Goal: Task Accomplishment & Management: Complete application form

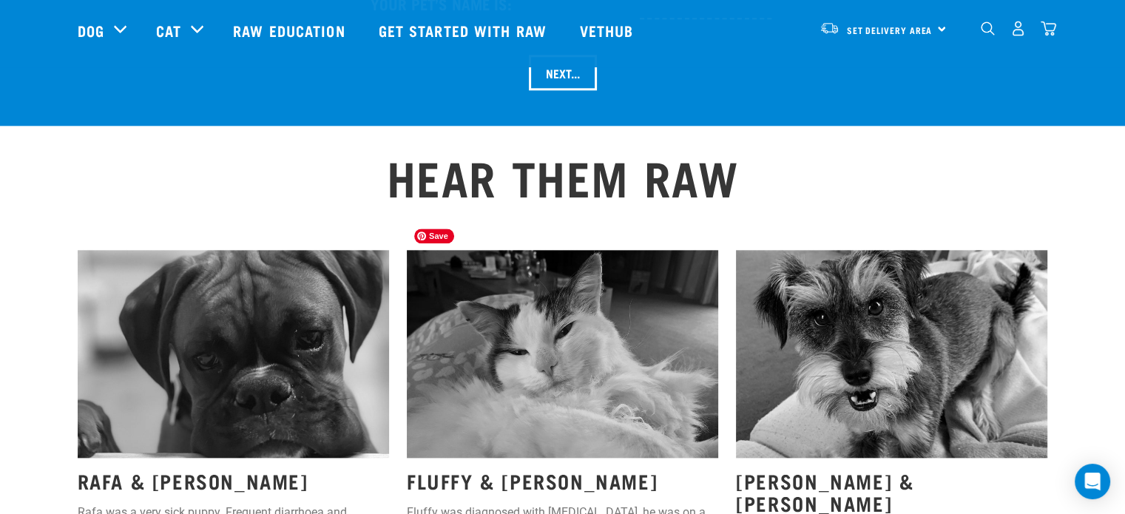
scroll to position [1700, 0]
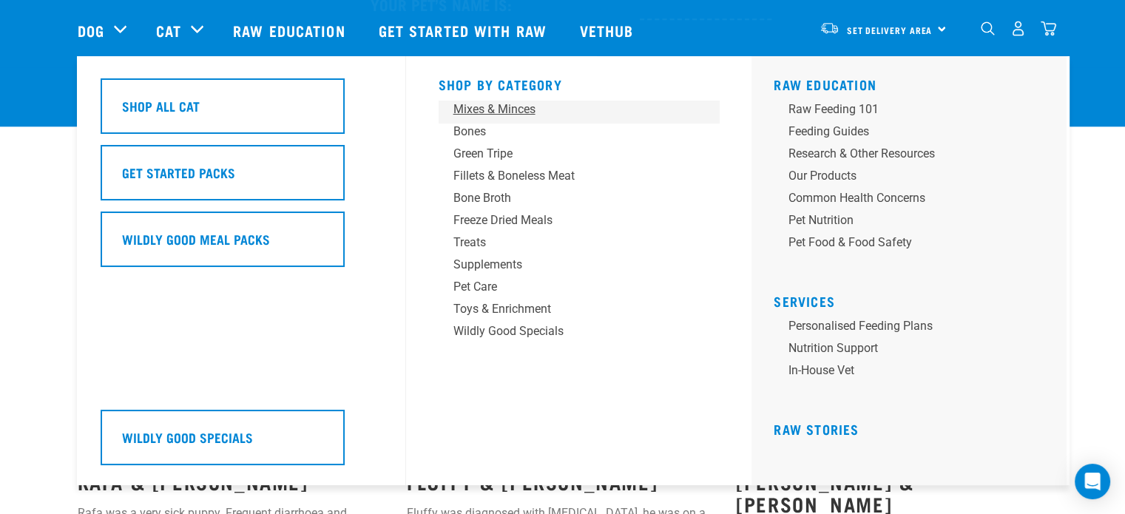
click at [504, 112] on div "Mixes & Minces" at bounding box center [568, 110] width 231 height 18
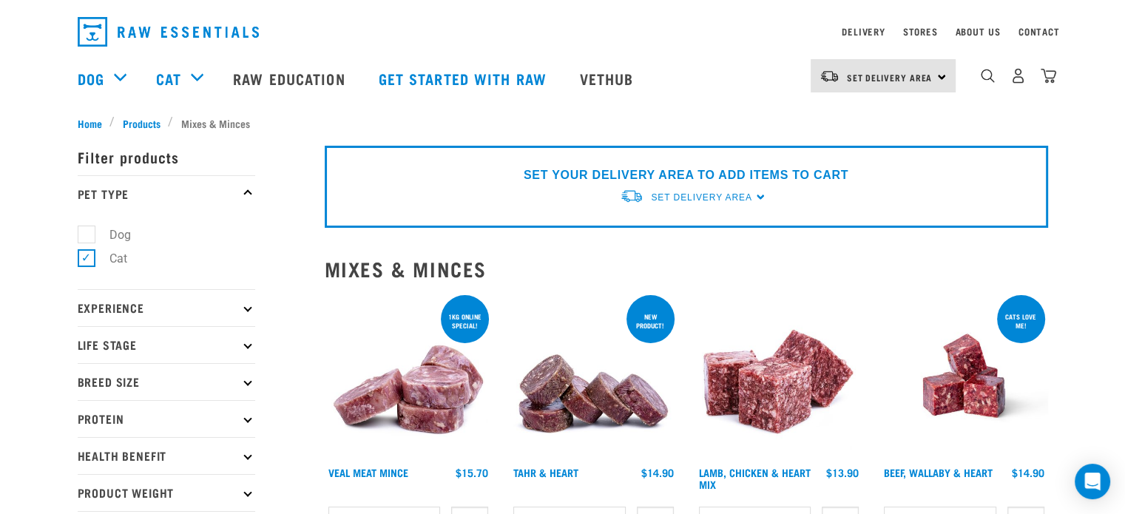
scroll to position [47, 0]
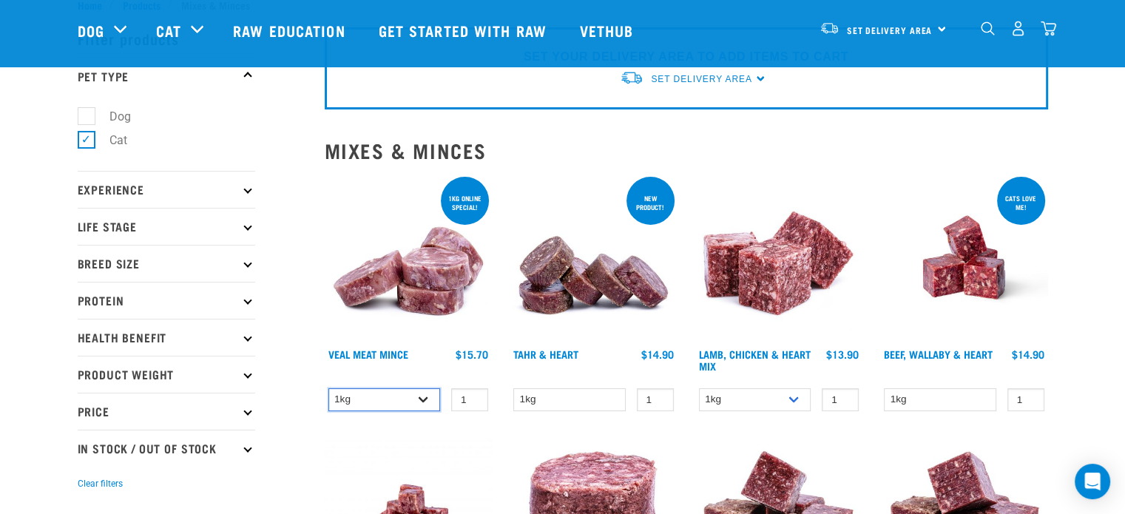
click at [402, 399] on select "1kg 3kg" at bounding box center [384, 399] width 112 height 23
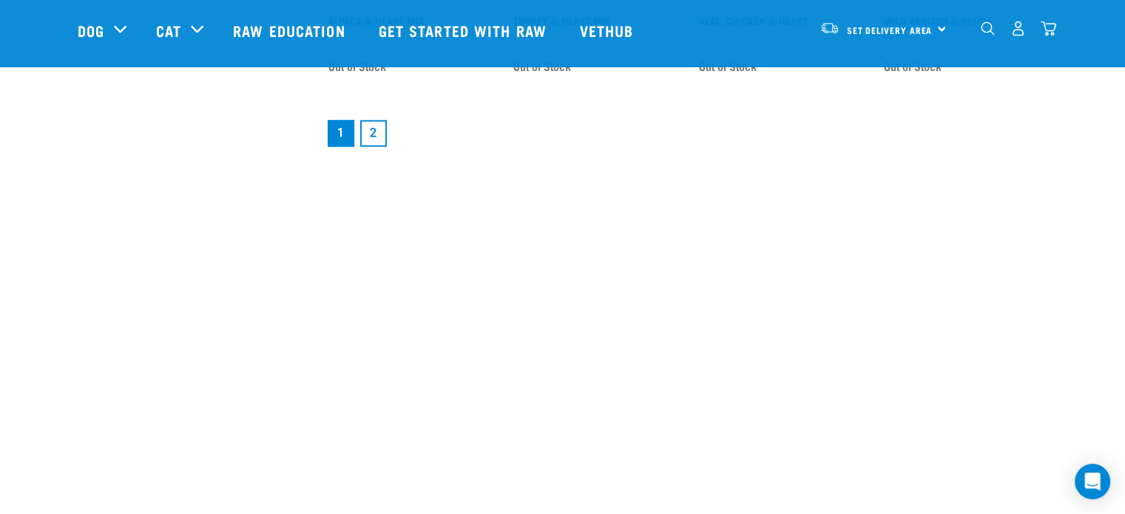
scroll to position [2230, 0]
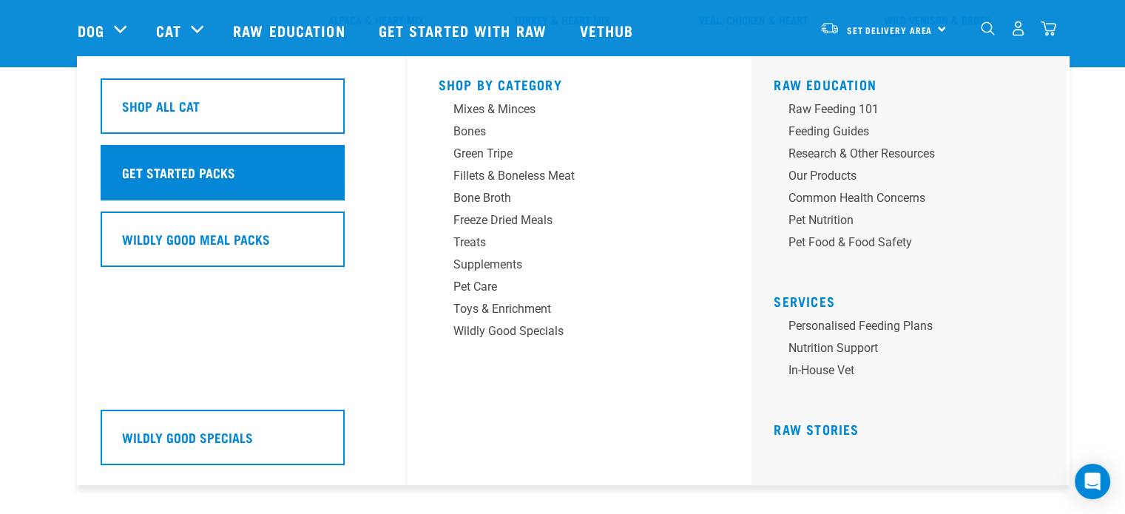
click at [189, 165] on h5 "Get Started Packs" at bounding box center [178, 172] width 113 height 19
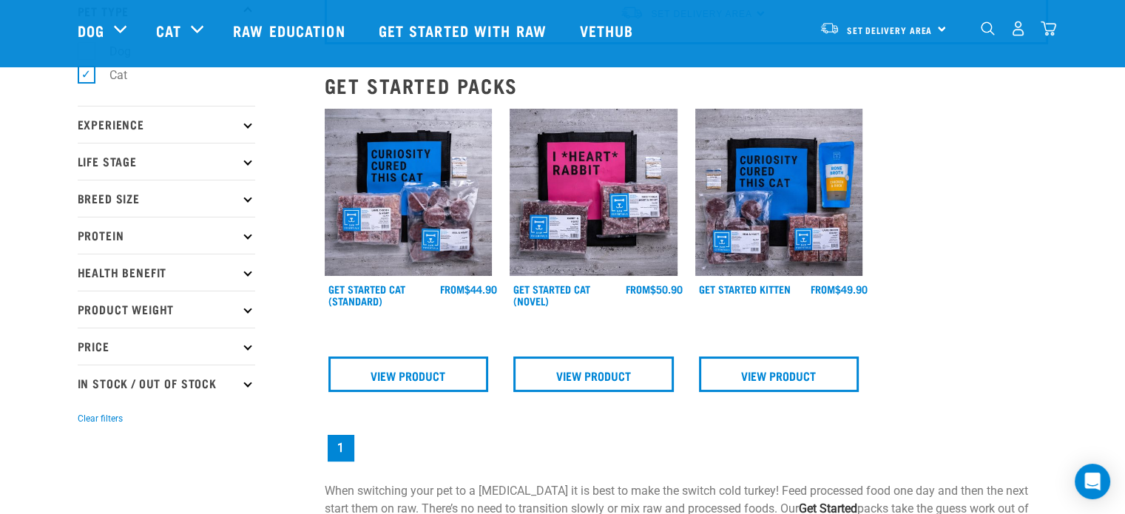
scroll to position [112, 0]
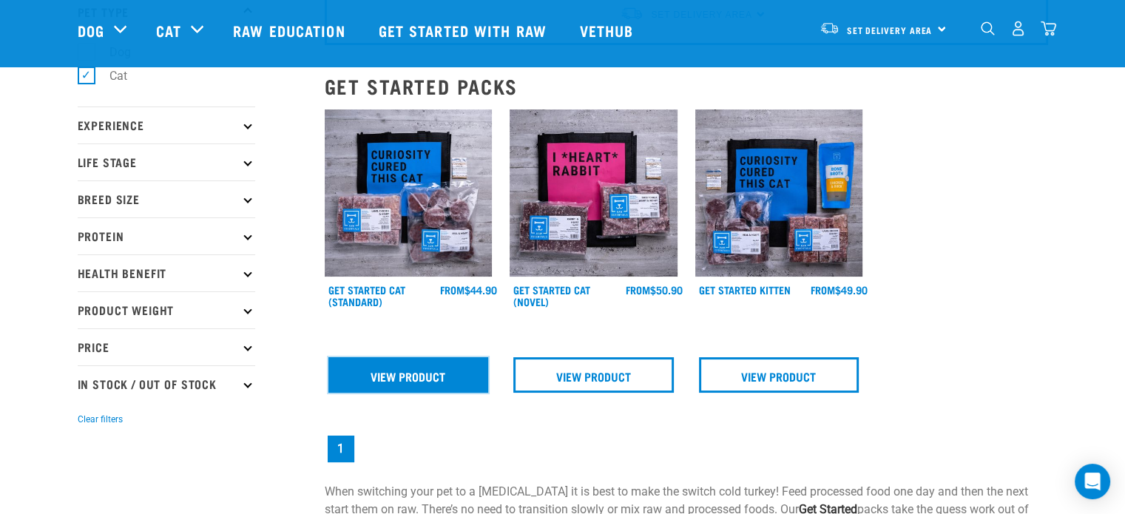
click at [448, 372] on link "View Product" at bounding box center [408, 374] width 160 height 35
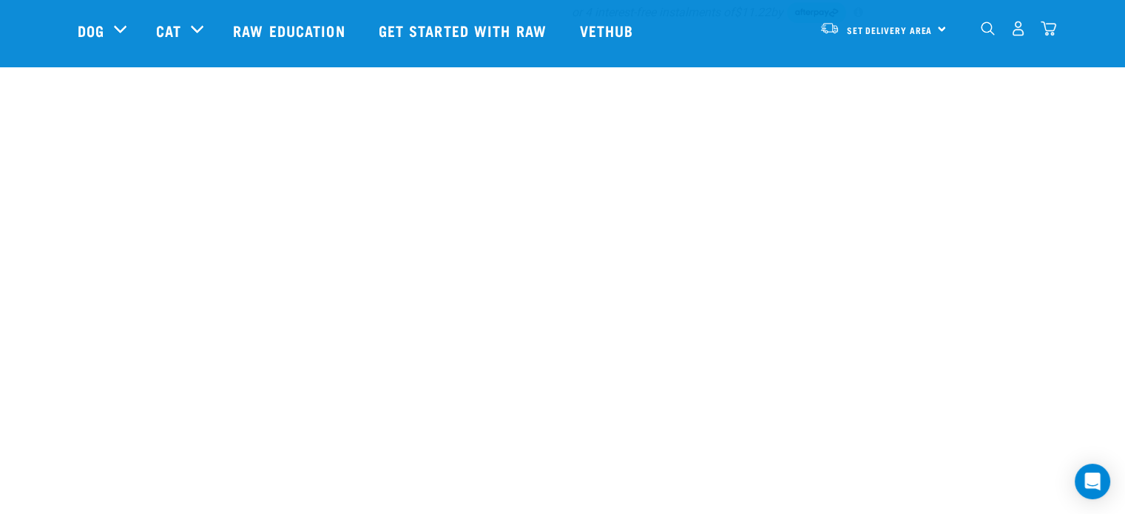
scroll to position [840, 0]
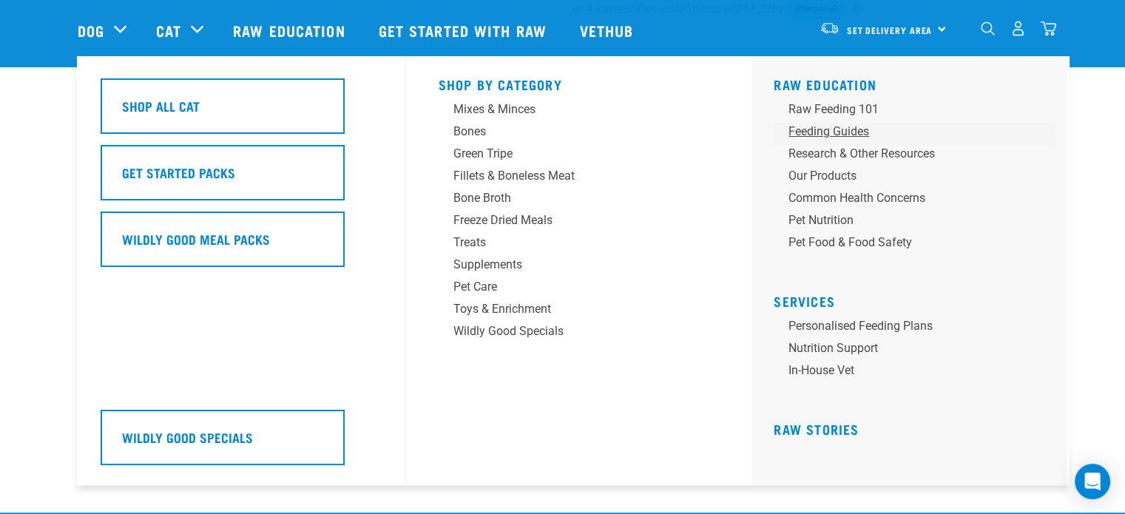
click at [856, 123] on div "Feeding Guides" at bounding box center [903, 132] width 231 height 18
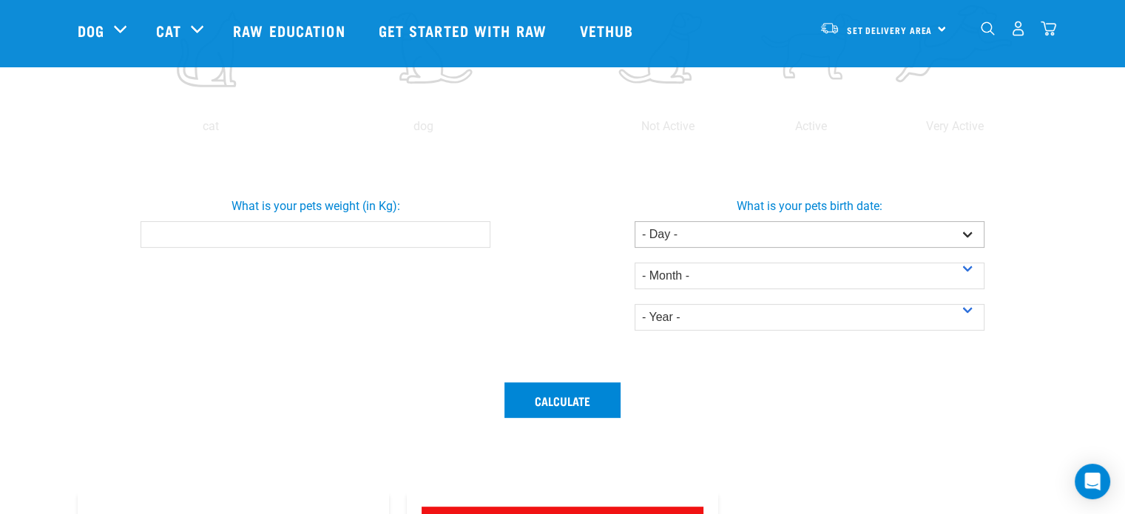
scroll to position [410, 0]
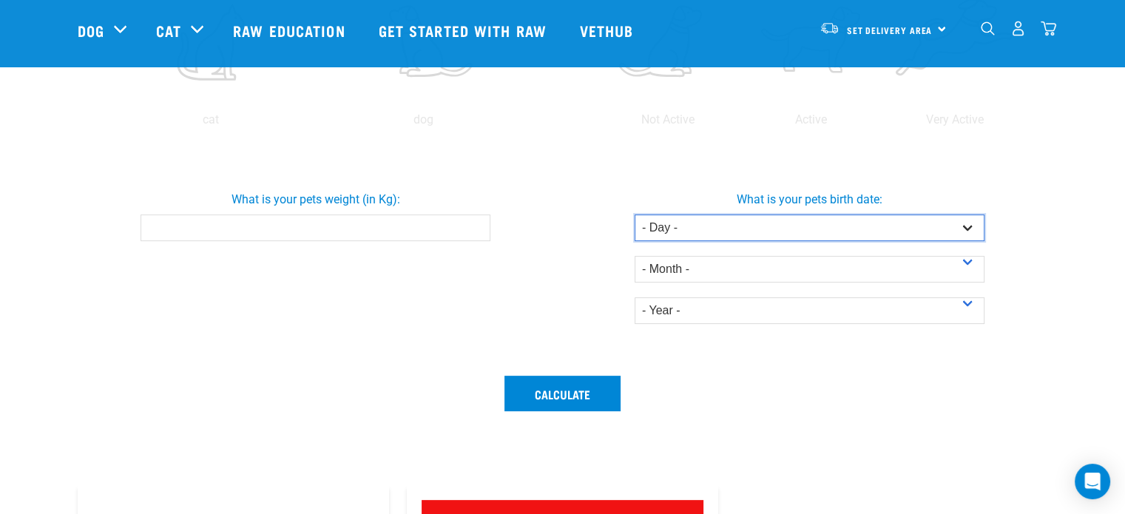
click at [739, 218] on select "- Day - 1 2 3 4 5 6 7 8 9 10 11 12 13 14 15 16 17 18 19 20 21 22 23 24 25 26 27" at bounding box center [809, 227] width 350 height 27
select select "28"
click at [634, 214] on select "- Day - 1 2 3 4 5 6 7 8 9 10 11 12 13 14 15 16 17 18 19 20 21 22 23 24 25 26 27" at bounding box center [809, 227] width 350 height 27
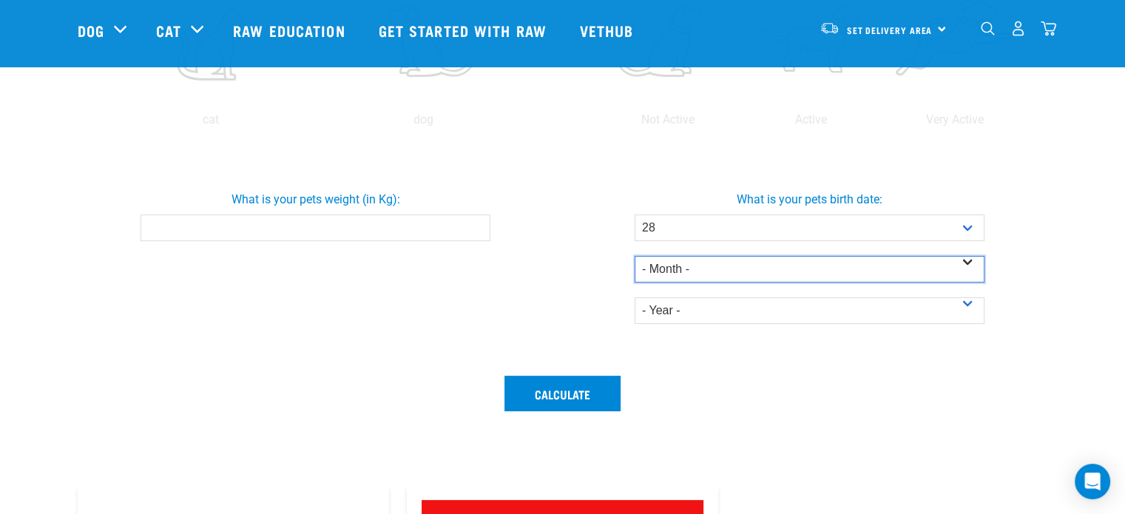
click at [688, 280] on select "- Month - January February March April May June July August September October N…" at bounding box center [809, 269] width 350 height 27
select select "June"
click at [634, 256] on select "- Month - January February March April May June July August September October N…" at bounding box center [809, 269] width 350 height 27
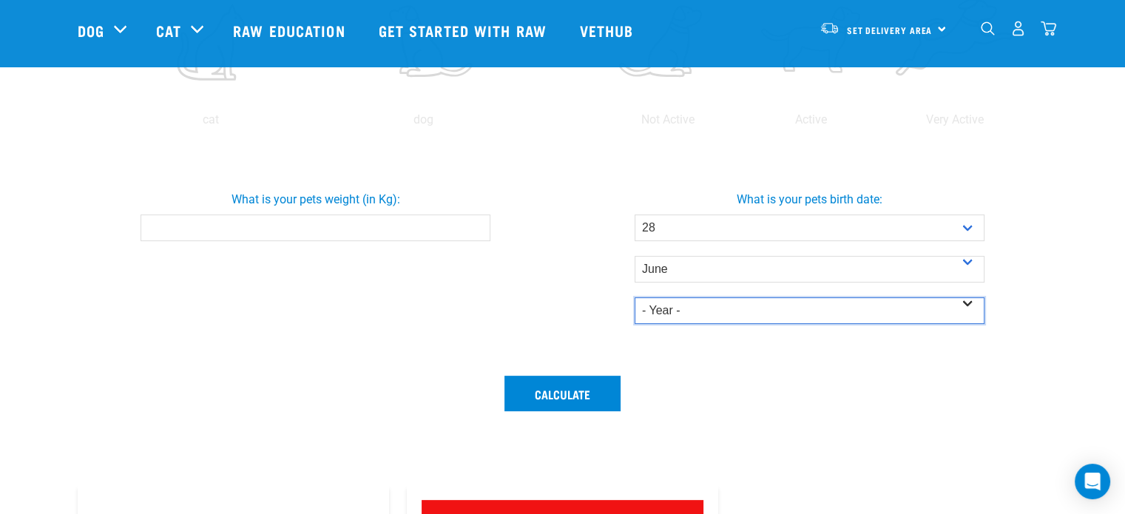
click at [654, 306] on select "- Year - 2025 2024 2023 2022 2021 2020 2019 2018 2017 2016 2015 2014" at bounding box center [809, 310] width 350 height 27
select select "2022"
click at [634, 297] on select "- Year - 2025 2024 2023 2022 2021 2020 2019 2018 2017 2016 2015 2014" at bounding box center [809, 310] width 350 height 27
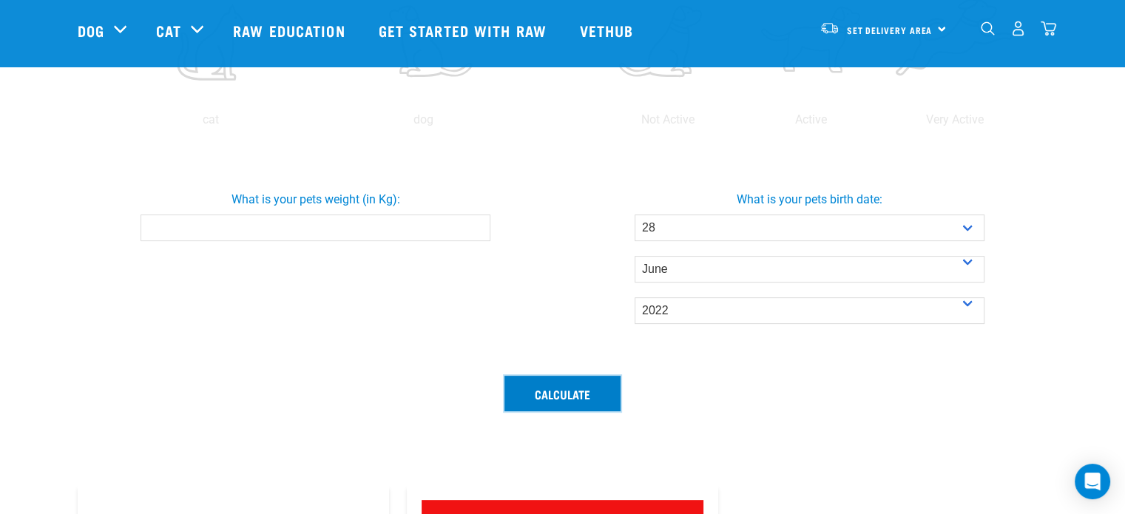
click at [575, 397] on button "Calculate" at bounding box center [562, 393] width 116 height 35
click at [404, 240] on input "What is your pets weight (in Kg):" at bounding box center [315, 227] width 350 height 27
drag, startPoint x: 467, startPoint y: 239, endPoint x: 467, endPoint y: 218, distance: 20.7
click at [467, 218] on input "What is your pets weight (in Kg):" at bounding box center [315, 227] width 350 height 27
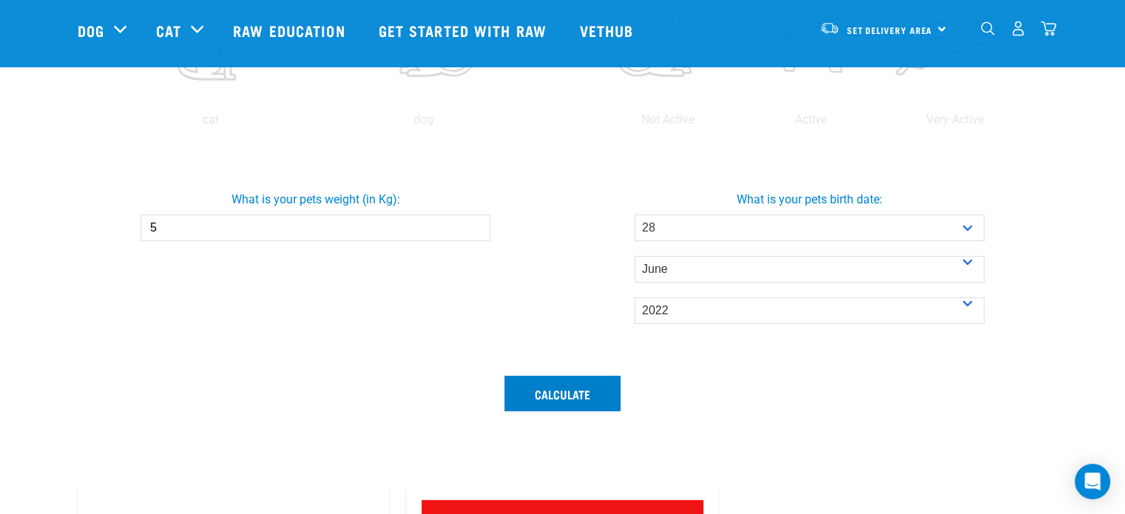
type input "5"
click at [552, 404] on button "Calculate" at bounding box center [562, 393] width 116 height 35
click at [563, 384] on button "Calculate" at bounding box center [562, 393] width 116 height 35
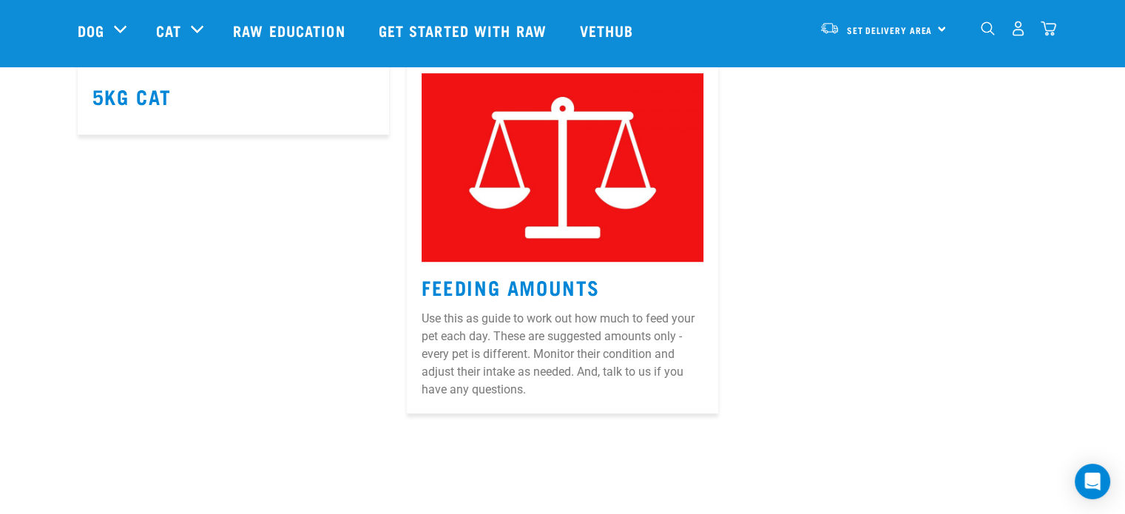
scroll to position [839, 0]
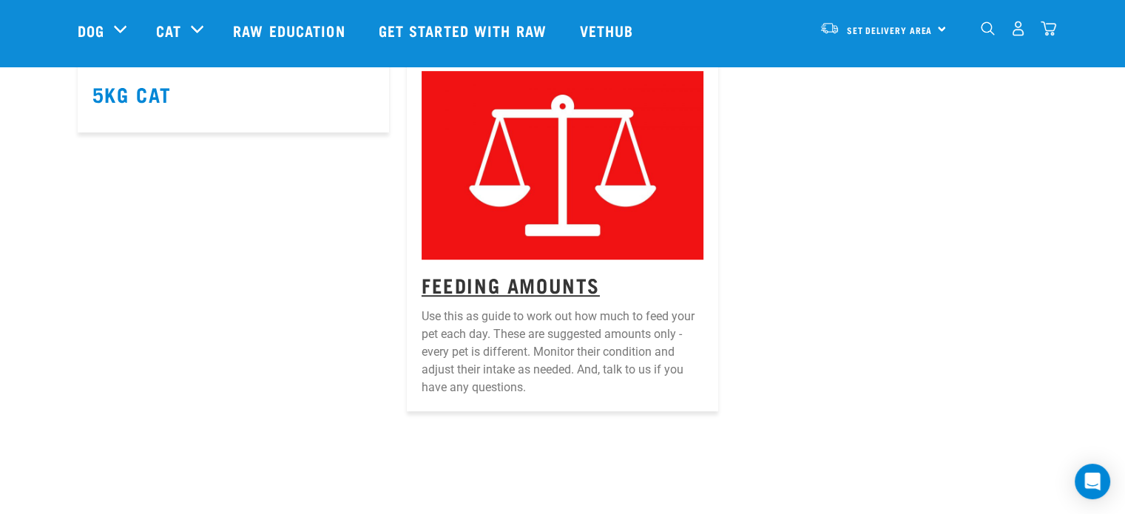
click at [544, 290] on link "Feeding Amounts" at bounding box center [510, 284] width 178 height 11
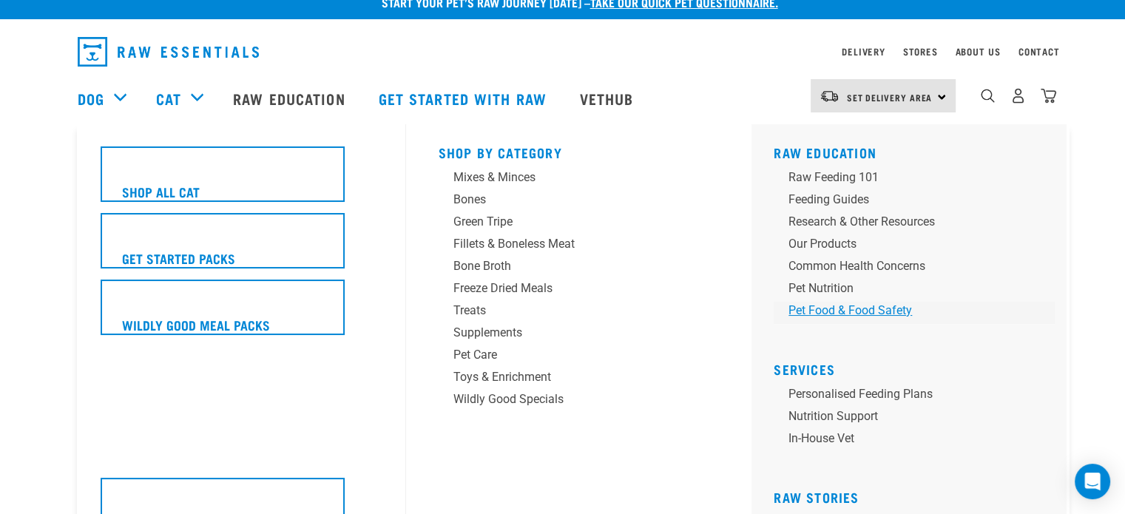
scroll to position [18, 0]
click at [859, 392] on link "Personalised Feeding Plans" at bounding box center [913, 396] width 281 height 22
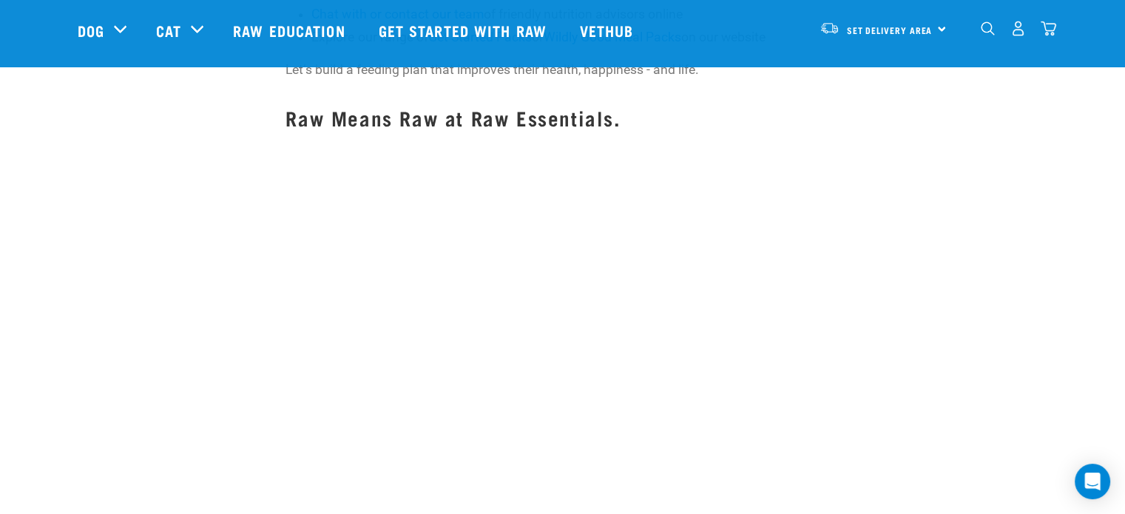
scroll to position [1895, 0]
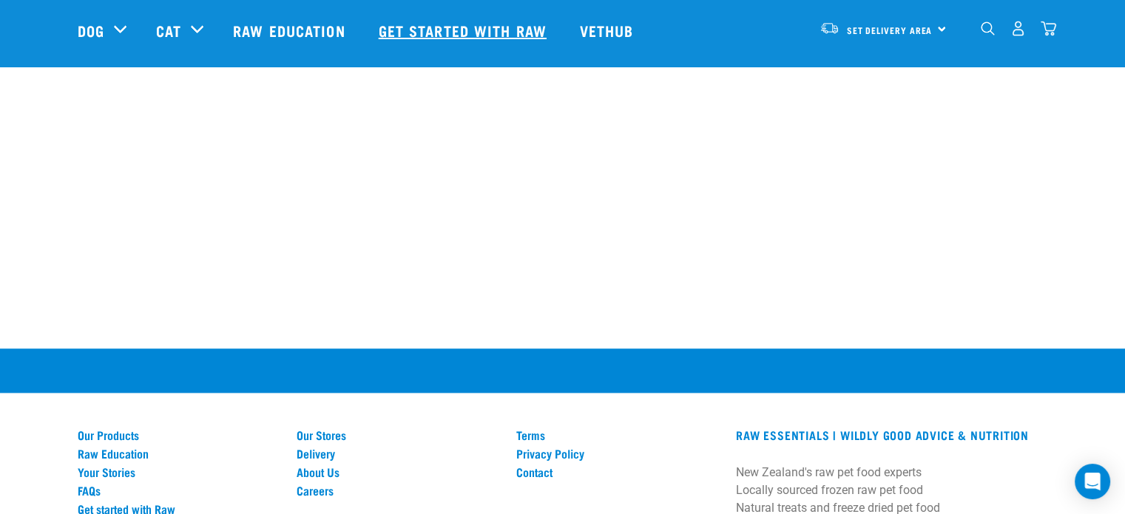
click at [519, 24] on link "Get started with Raw" at bounding box center [464, 30] width 201 height 59
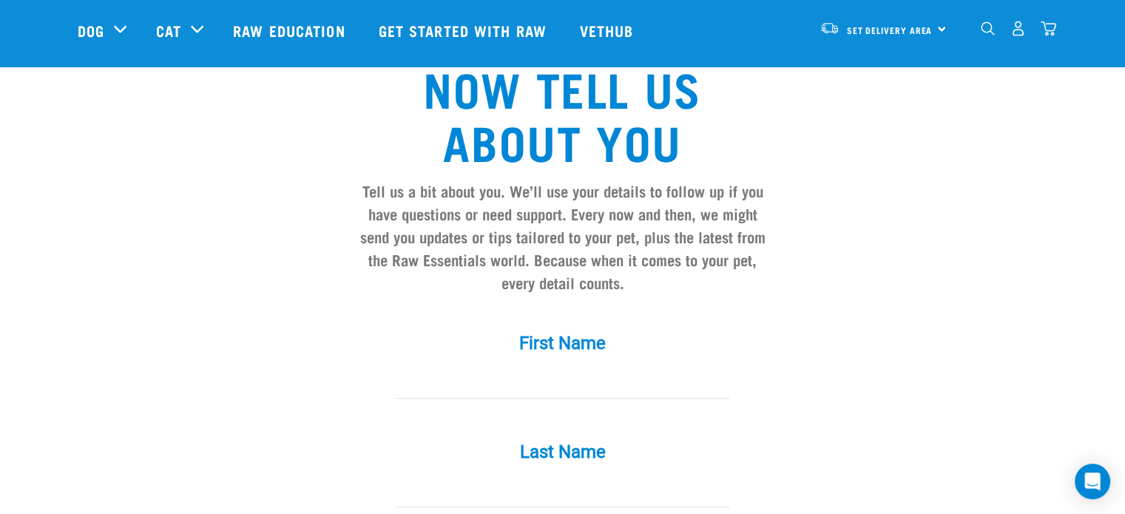
scroll to position [1194, 0]
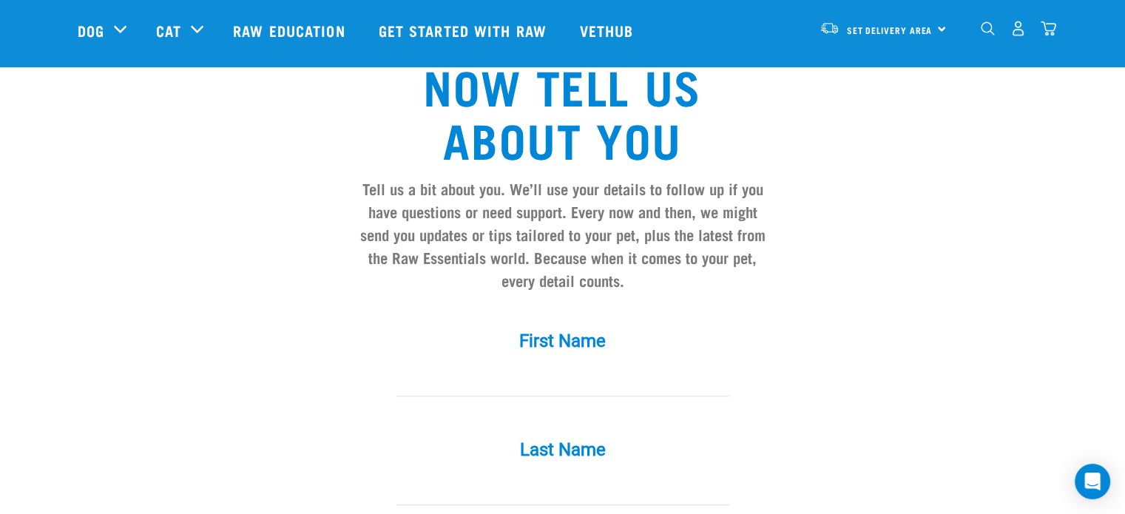
click at [527, 363] on input "First Name *" at bounding box center [562, 379] width 333 height 33
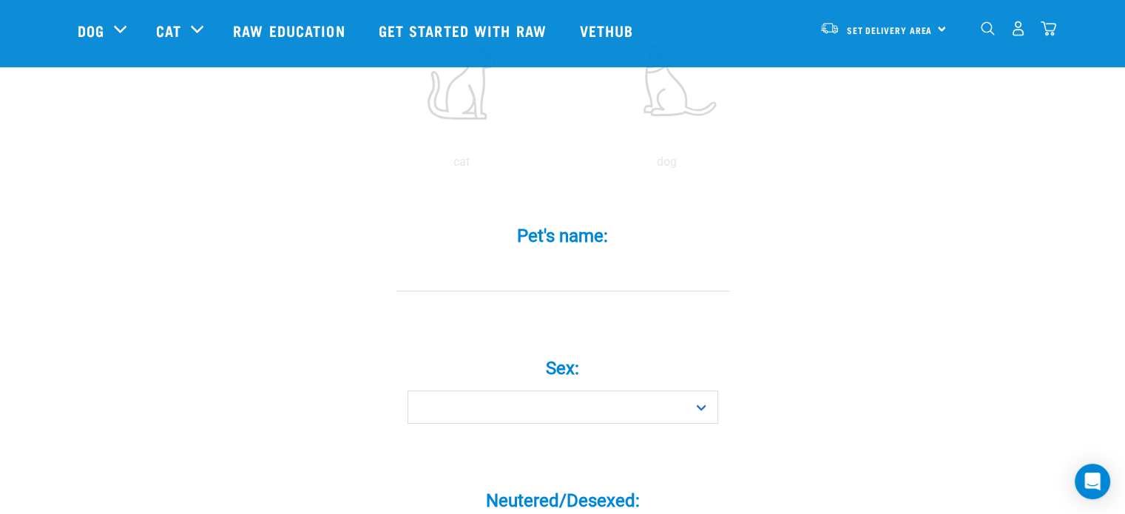
scroll to position [355, 0]
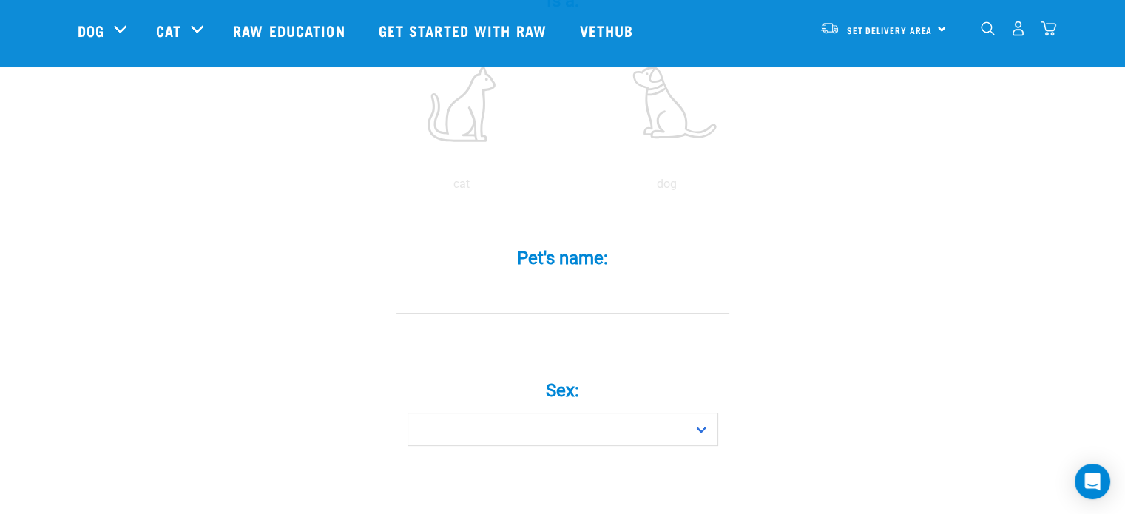
click at [532, 281] on input "Pet's name: *" at bounding box center [562, 296] width 333 height 33
type input "[PERSON_NAME]"
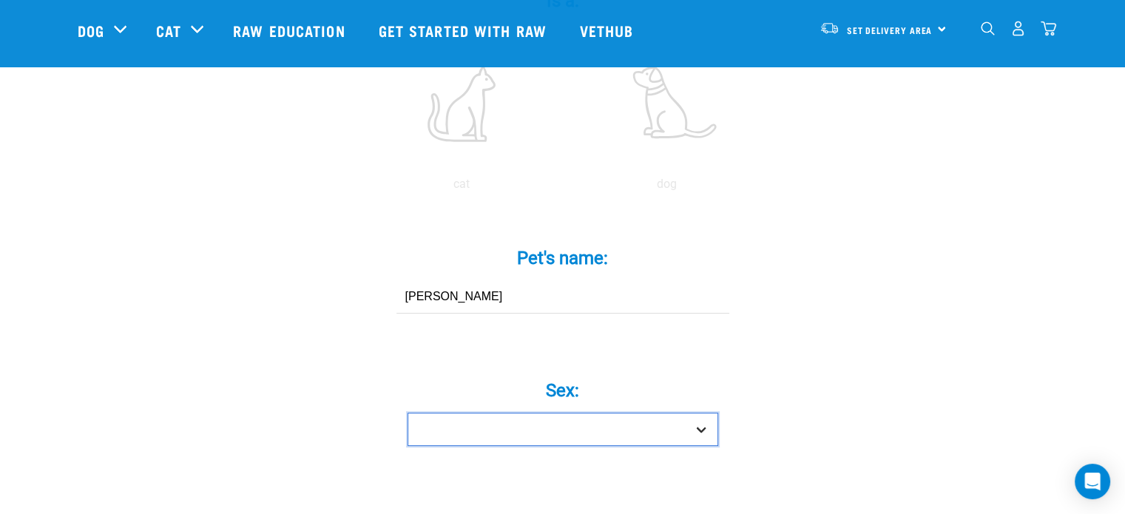
click at [577, 413] on select "Boy Girl" at bounding box center [562, 429] width 311 height 33
select select "boy"
click at [407, 413] on select "Boy Girl" at bounding box center [562, 429] width 311 height 33
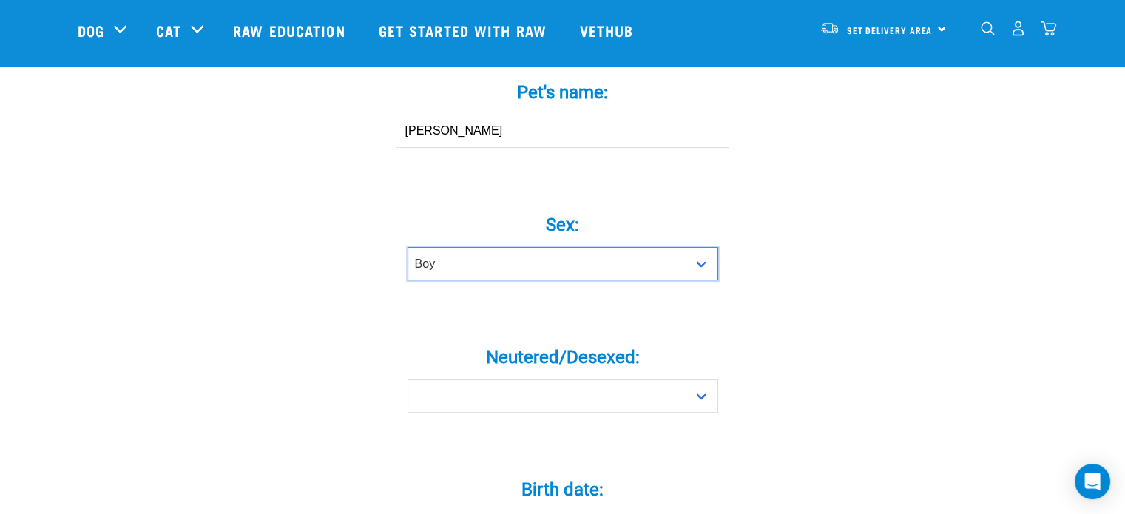
scroll to position [521, 0]
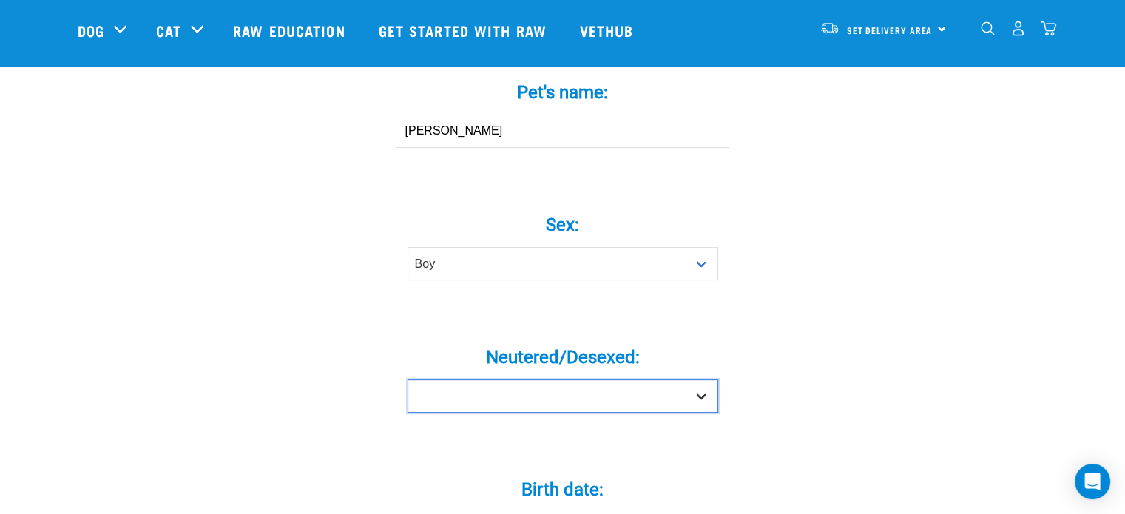
click at [558, 379] on select "Yes No" at bounding box center [562, 395] width 311 height 33
select select "yes"
click at [407, 379] on select "Yes No" at bounding box center [562, 395] width 311 height 33
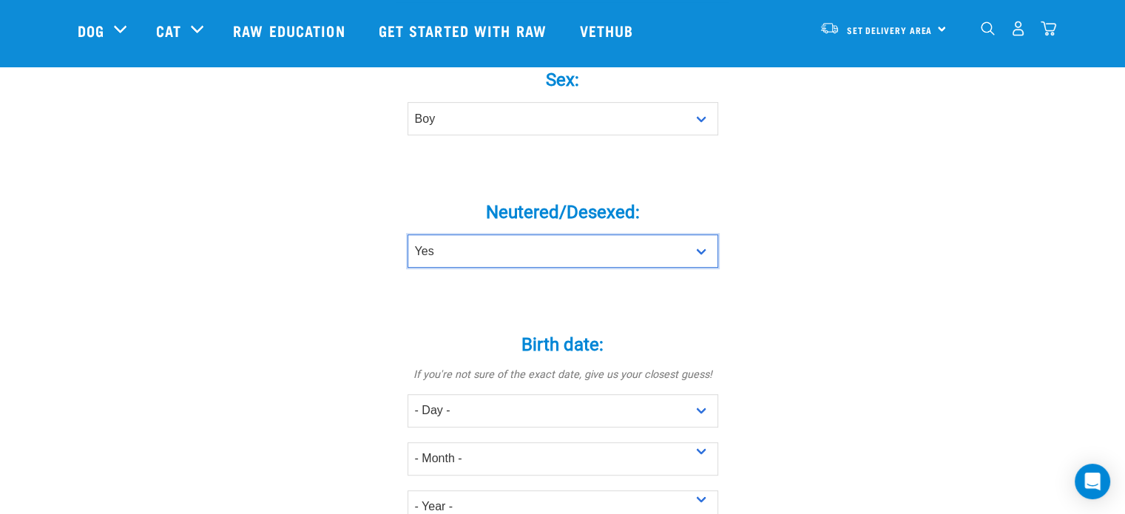
scroll to position [667, 0]
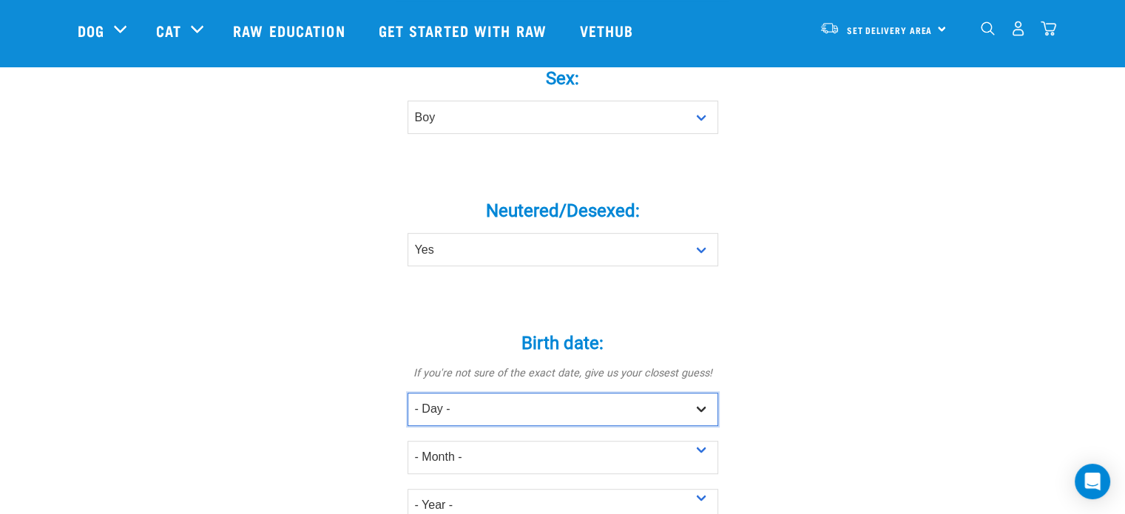
click at [456, 393] on select "- Day - 1 2 3 4 5 6 7 8 9 10 11 12 13 14 15 16 17 18 19 20 21 22 23 24 25 26 27" at bounding box center [562, 409] width 311 height 33
select select "26"
click at [407, 393] on select "- Day - 1 2 3 4 5 6 7 8 9 10 11 12 13 14 15 16 17 18 19 20 21 22 23 24 25 26 27" at bounding box center [562, 409] width 311 height 33
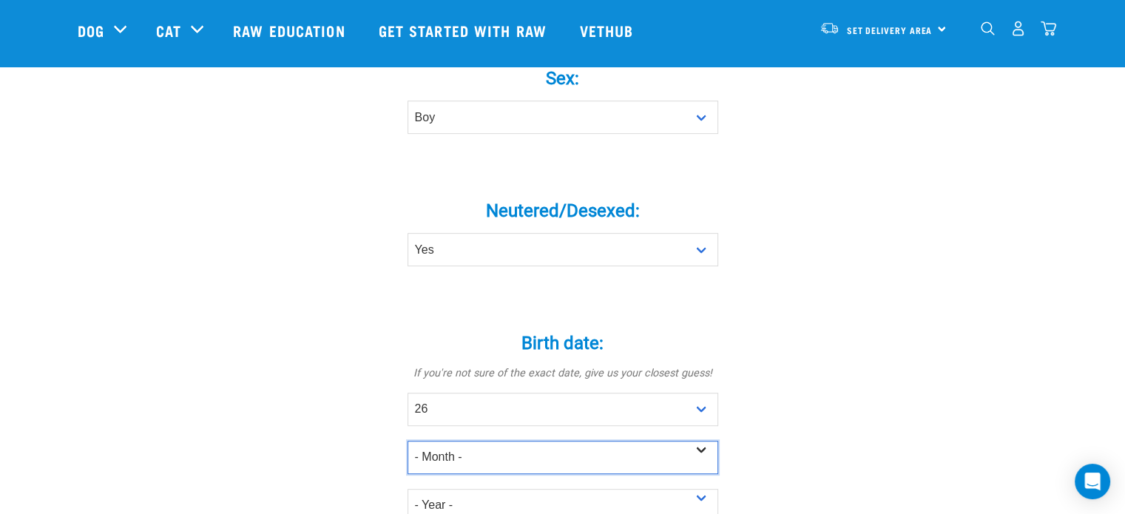
click at [475, 441] on select "- Month - January February March April May June July August September October N…" at bounding box center [562, 457] width 311 height 33
select select "June"
click at [407, 441] on select "- Month - January February March April May June July August September October N…" at bounding box center [562, 457] width 311 height 33
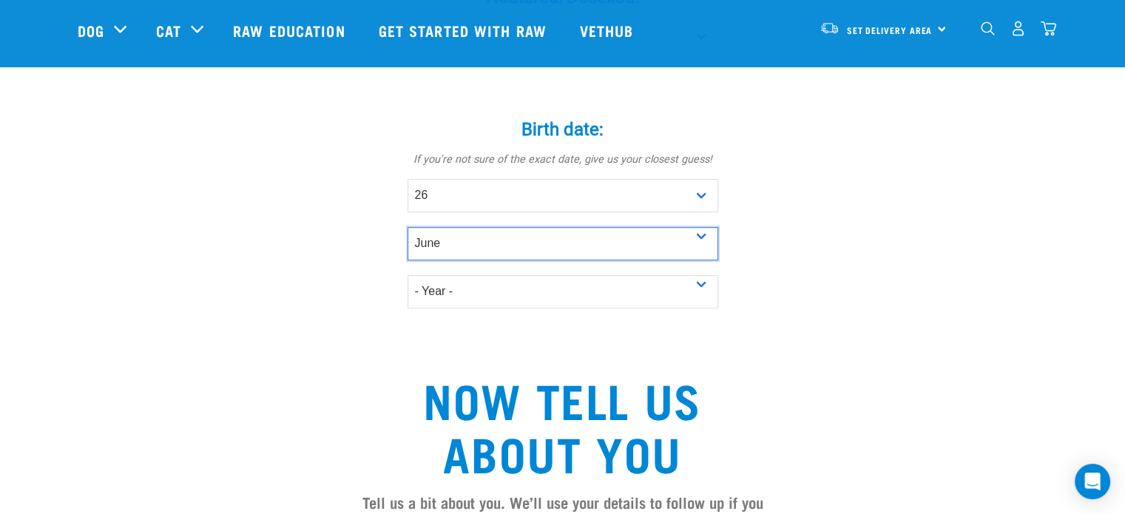
scroll to position [881, 0]
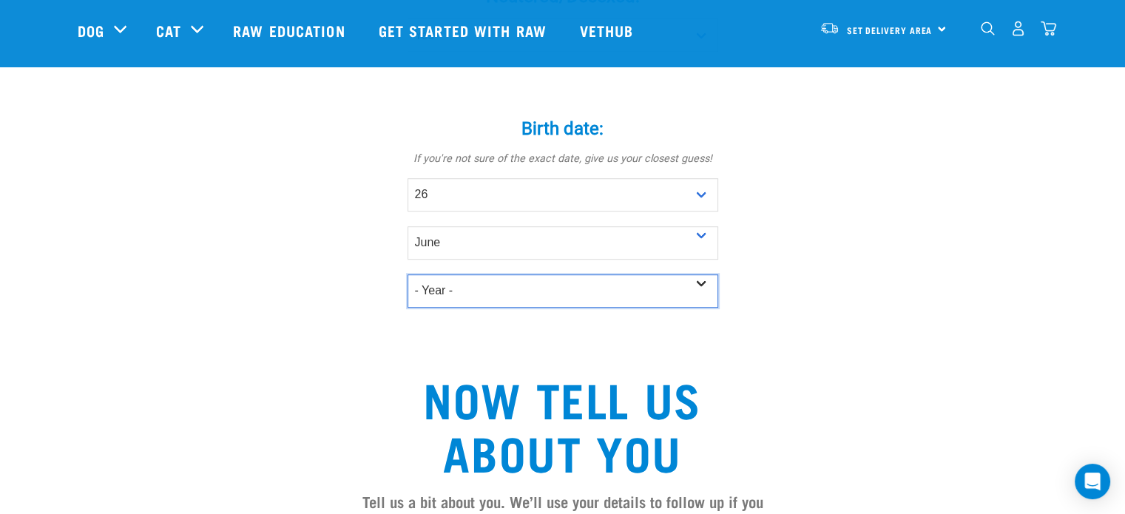
click at [462, 274] on select "- Year - 2025 2024 2023 2022 2021 2020 2019 2018 2017 2016 2015 2014 2013 2012" at bounding box center [562, 290] width 311 height 33
drag, startPoint x: 462, startPoint y: 268, endPoint x: 473, endPoint y: 265, distance: 10.8
click at [473, 274] on select "- Year - 2025 2024 2023 2022 2021 2020 2019 2018 2017 2016 2015 2014 2013 2012" at bounding box center [562, 290] width 311 height 33
select select "2022"
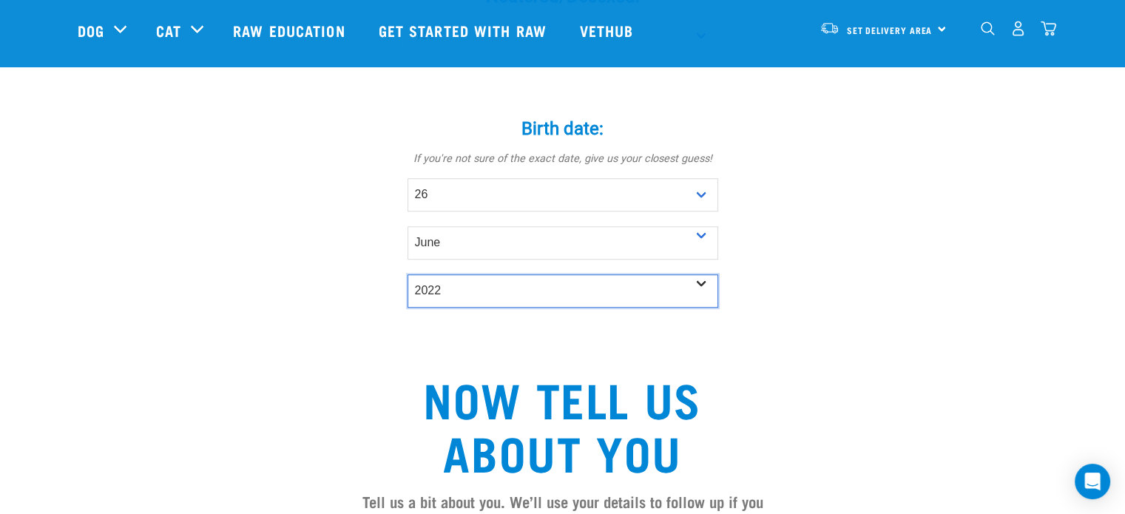
click at [407, 274] on select "- Year - 2025 2024 2023 2022 2021 2020 2019 2018 2017 2016 2015 2014 2013 2012" at bounding box center [562, 290] width 311 height 33
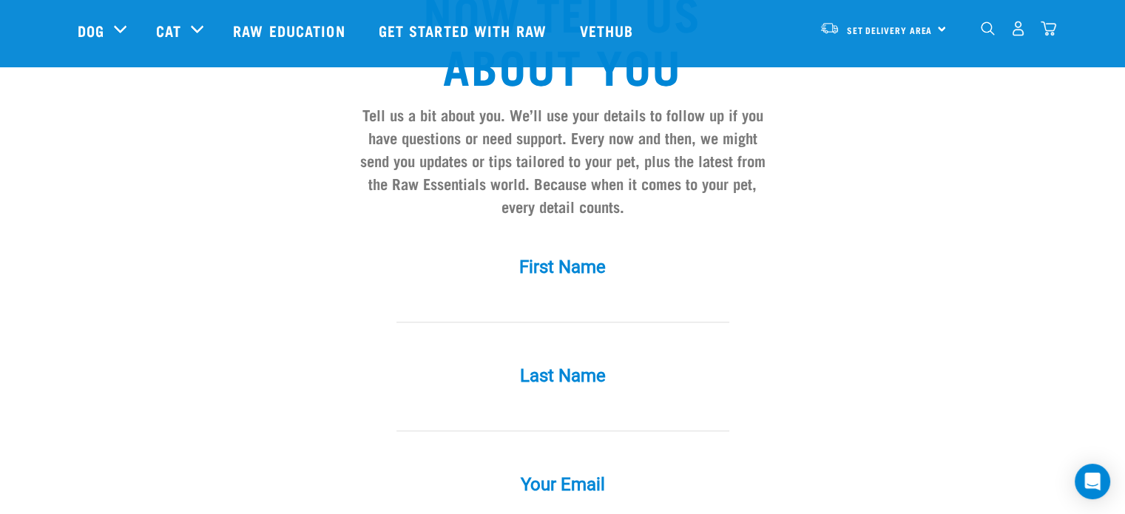
scroll to position [1269, 0]
click at [559, 315] on div "First Name *" at bounding box center [563, 289] width 444 height 109
click at [525, 301] on div "First Name *" at bounding box center [563, 289] width 444 height 109
click at [506, 288] on input "First Name *" at bounding box center [562, 304] width 333 height 33
type input "Claudia"
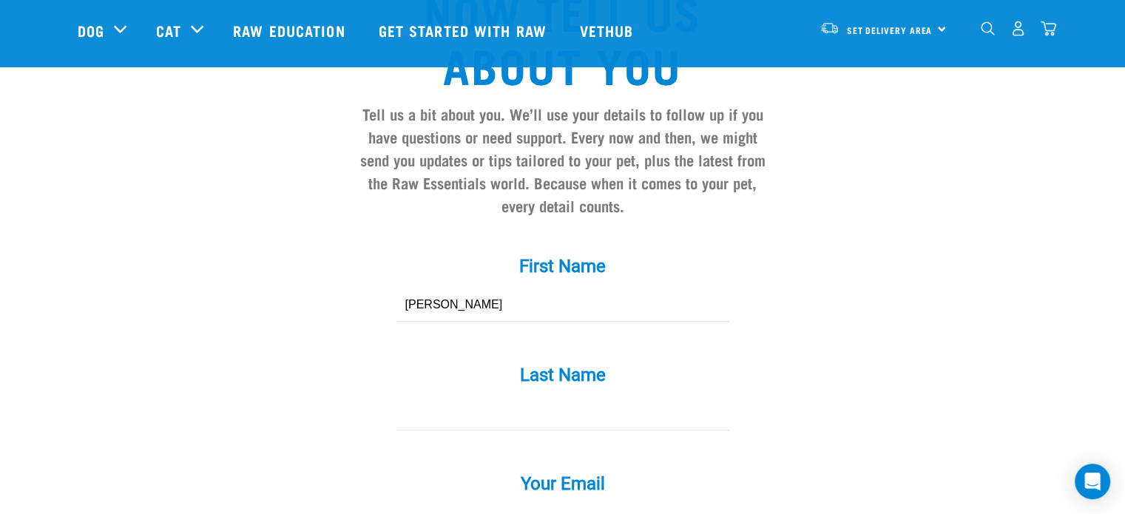
type input "Wilson"
type input "heythereclaudialeigh@gmail.com"
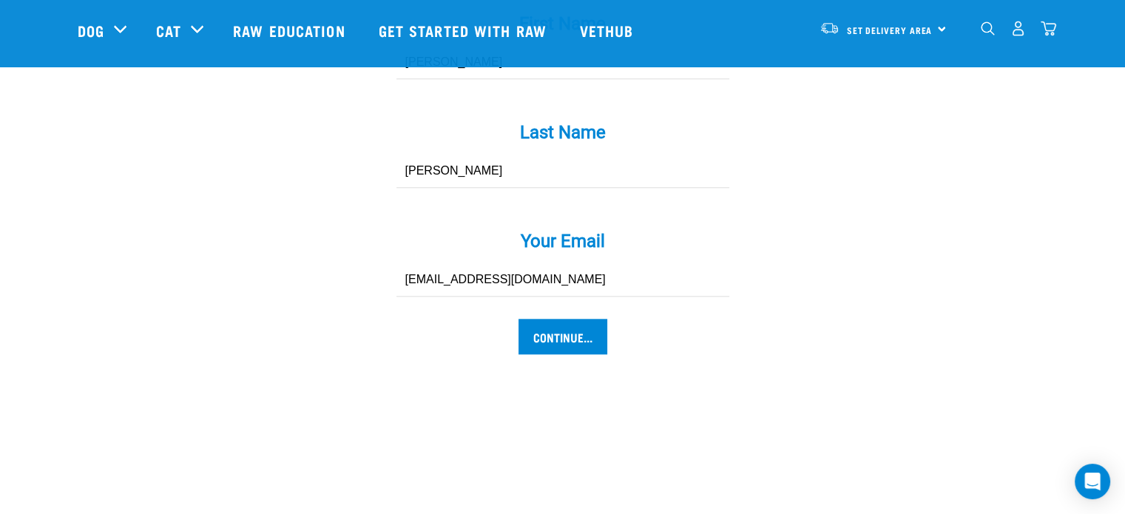
scroll to position [1514, 0]
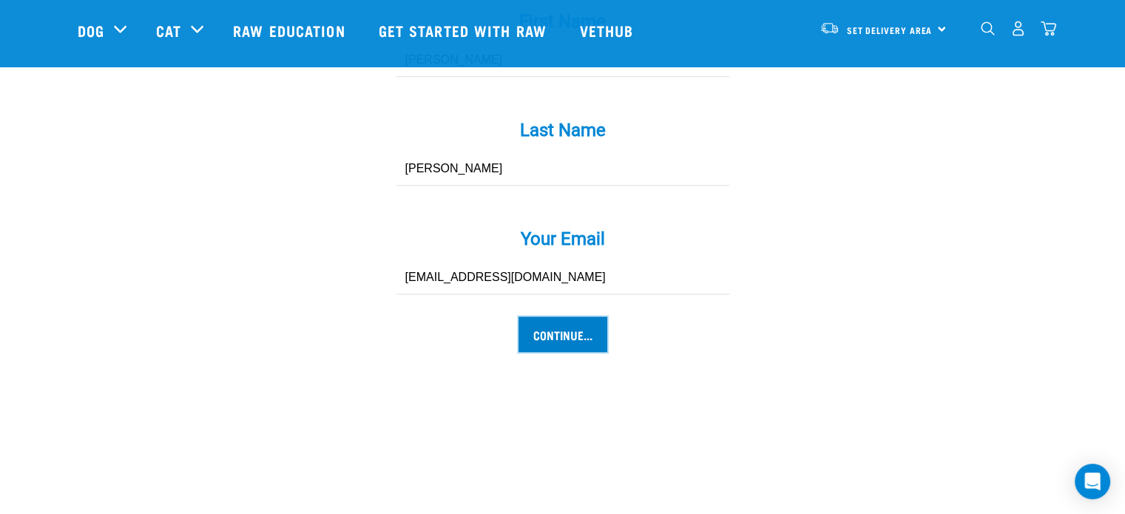
click at [552, 316] on input "Continue..." at bounding box center [562, 333] width 89 height 35
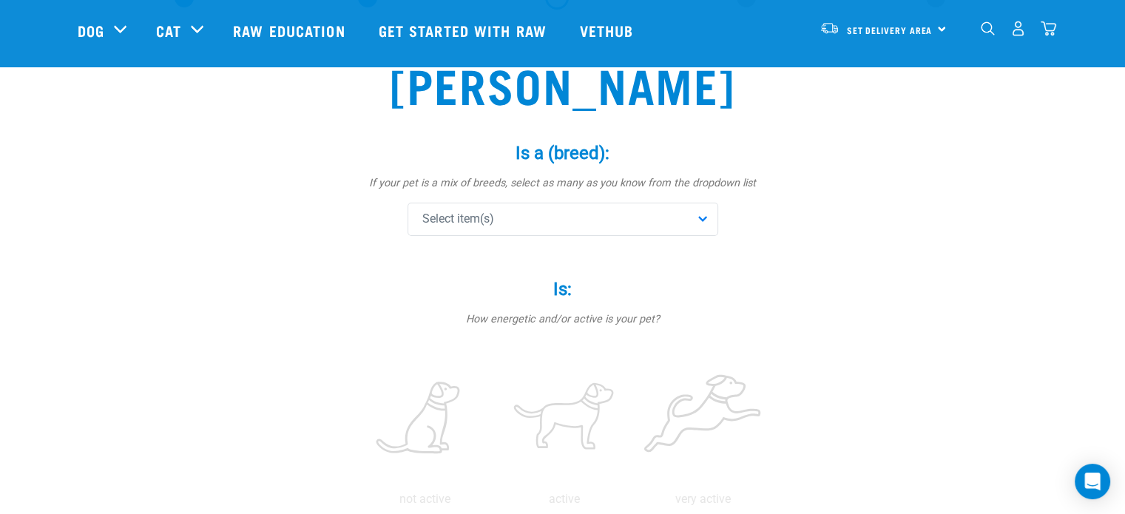
scroll to position [92, 0]
click at [492, 212] on span "Select item(s)" at bounding box center [458, 219] width 72 height 18
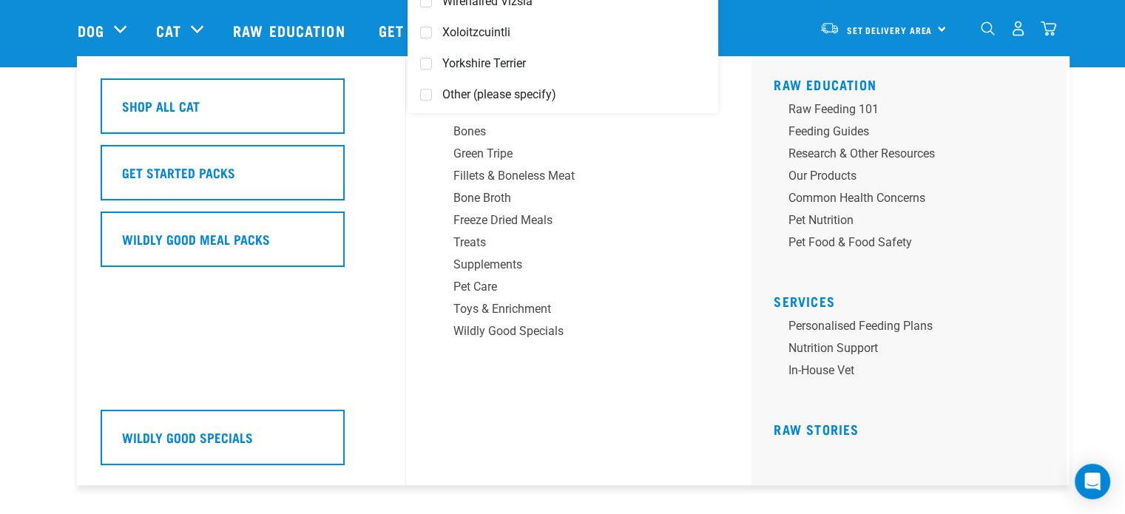
scroll to position [364, 0]
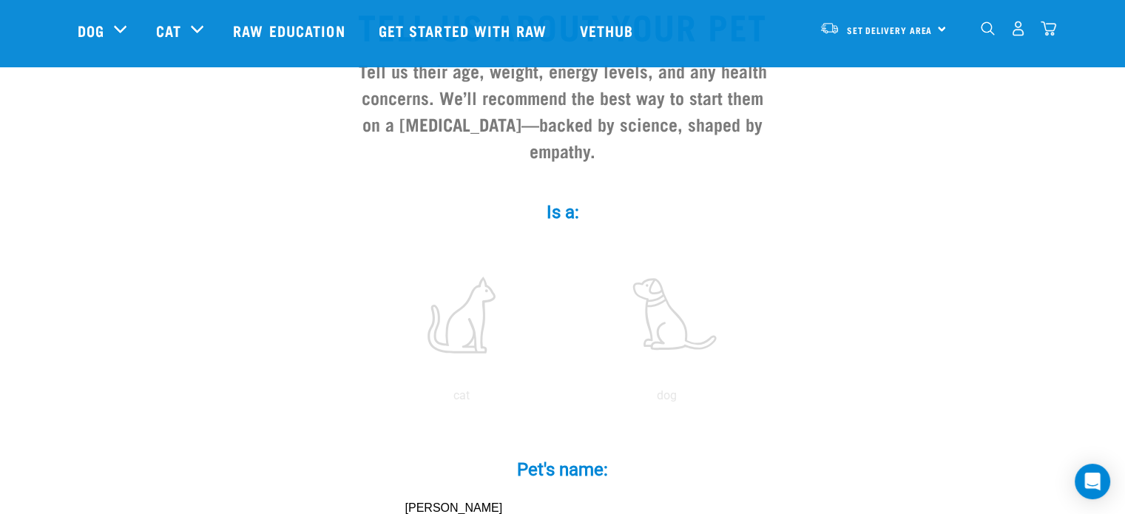
scroll to position [143, 0]
click at [471, 298] on label at bounding box center [462, 316] width 200 height 126
click at [359, 400] on input "radio" at bounding box center [359, 400] width 0 height 0
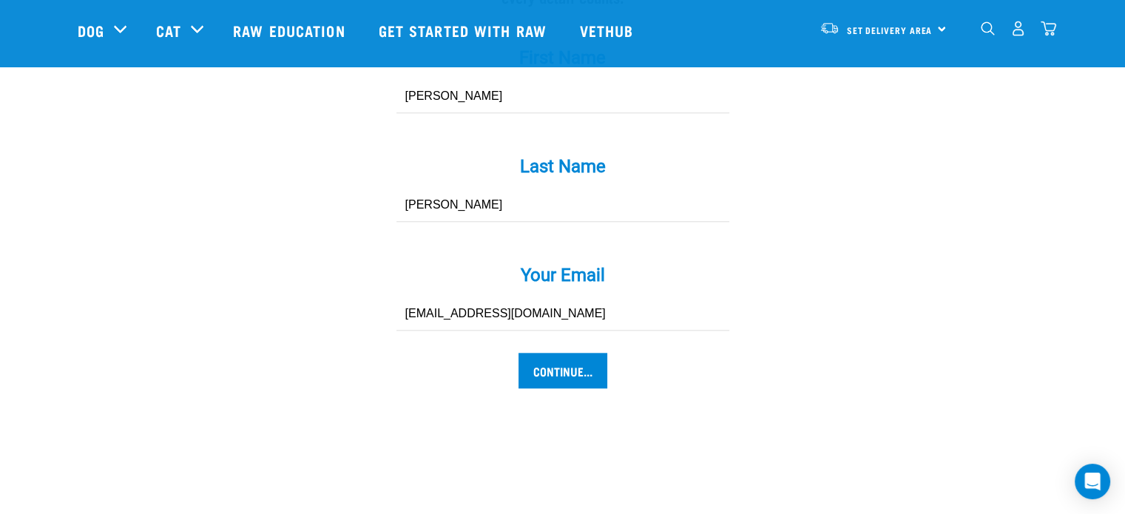
scroll to position [1478, 0]
click at [573, 352] on input "Continue..." at bounding box center [562, 369] width 89 height 35
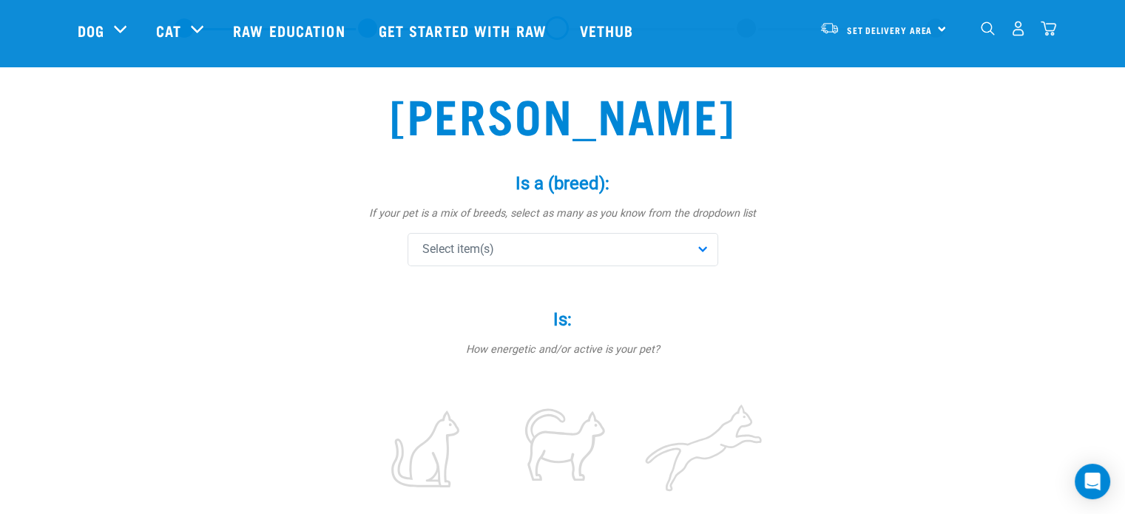
click at [516, 246] on div "Select item(s)" at bounding box center [562, 249] width 311 height 33
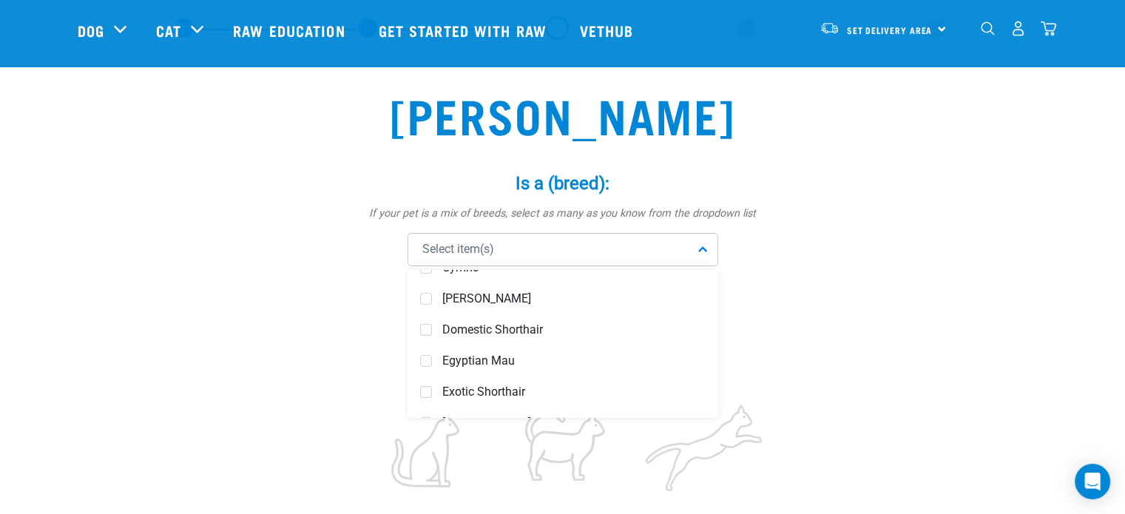
scroll to position [457, 0]
click at [491, 328] on span "Domestic Shorthair" at bounding box center [573, 331] width 263 height 15
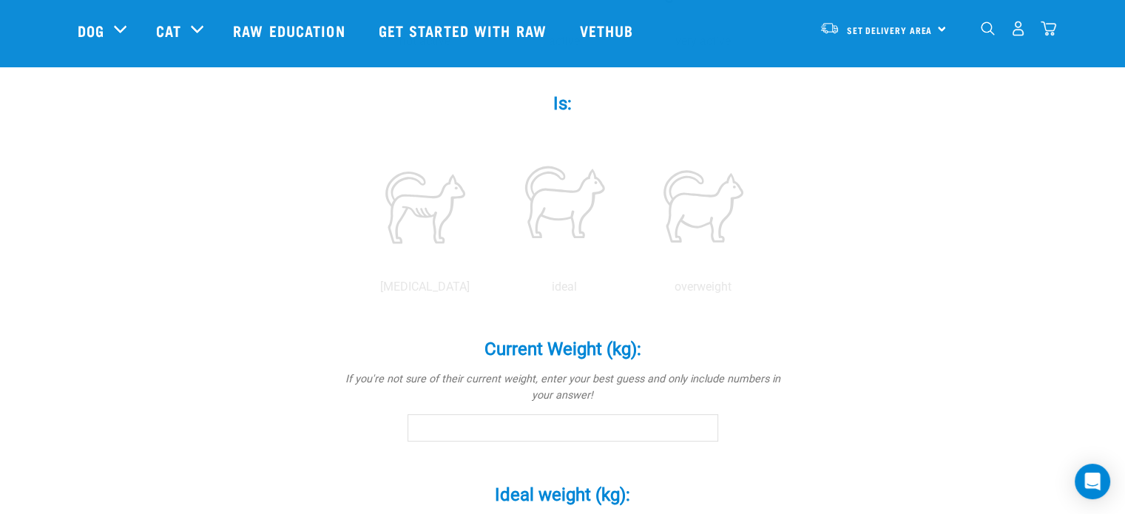
scroll to position [552, 0]
click at [547, 425] on input "Current Weight (kg): *" at bounding box center [562, 425] width 311 height 27
type input "2"
type input "5"
click at [327, 357] on div "[PERSON_NAME] Is a (breed): * If your pet is a mix of breeds, select as many as…" at bounding box center [563, 250] width 970 height 1366
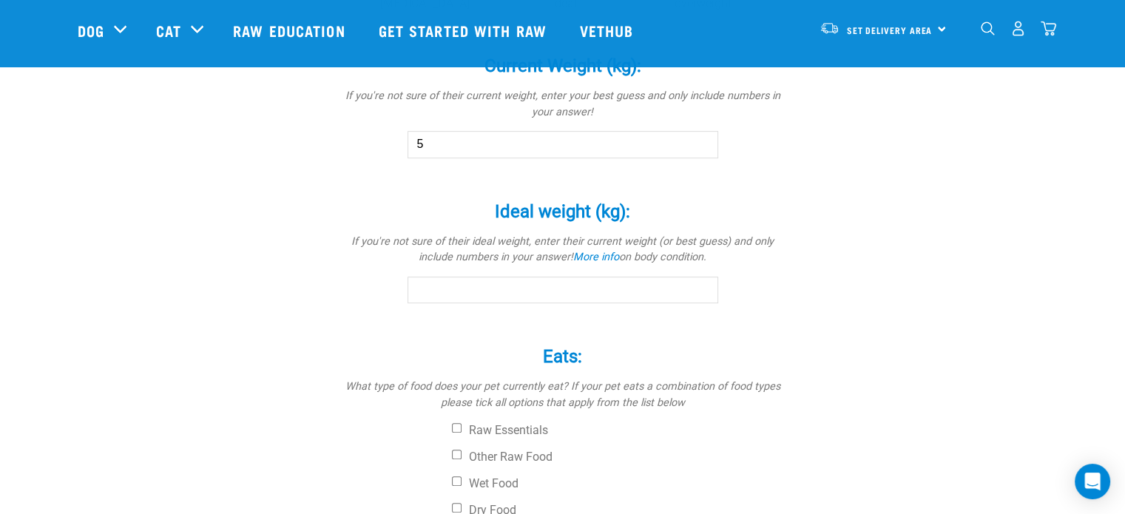
scroll to position [833, 0]
click at [464, 280] on input "Ideal weight (kg): *" at bounding box center [562, 289] width 311 height 27
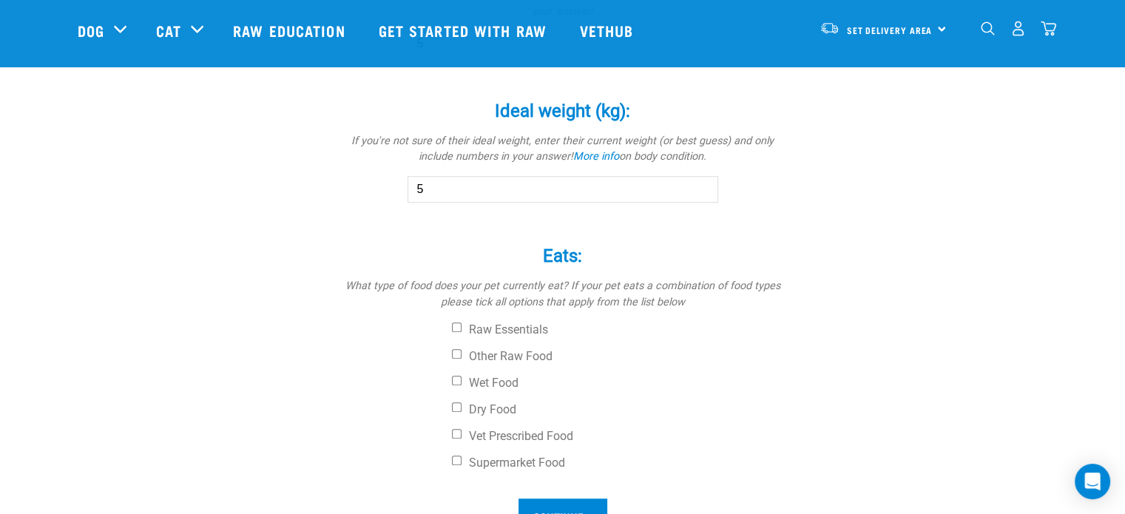
scroll to position [934, 0]
type input "5"
click at [453, 386] on label "Wet Food" at bounding box center [618, 382] width 333 height 15
click at [453, 385] on input "Wet Food" at bounding box center [457, 380] width 10 height 10
checkbox input "true"
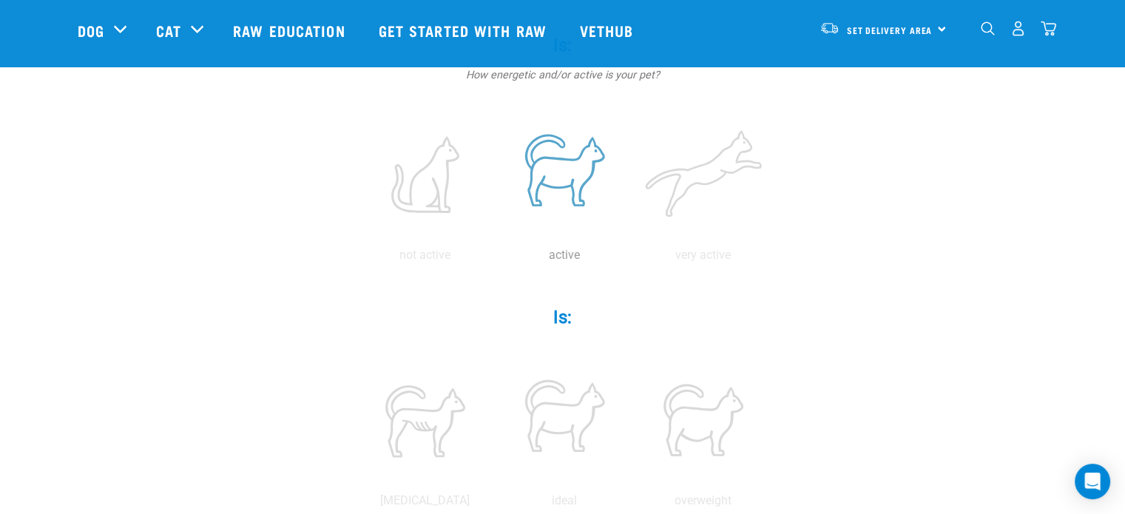
scroll to position [336, 0]
click at [583, 159] on label at bounding box center [564, 174] width 133 height 126
click at [495, 258] on input "radio" at bounding box center [495, 258] width 0 height 0
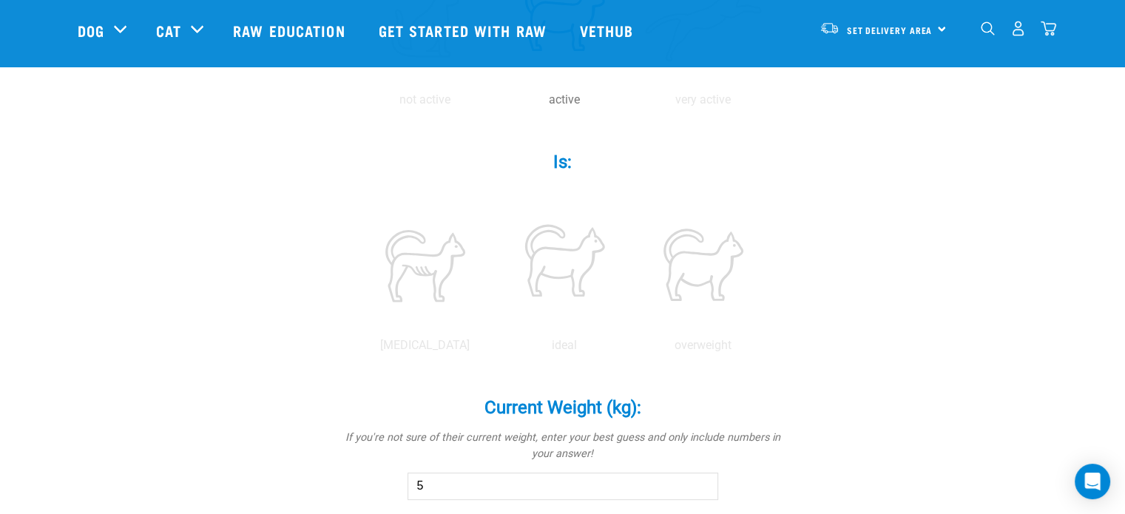
scroll to position [495, 0]
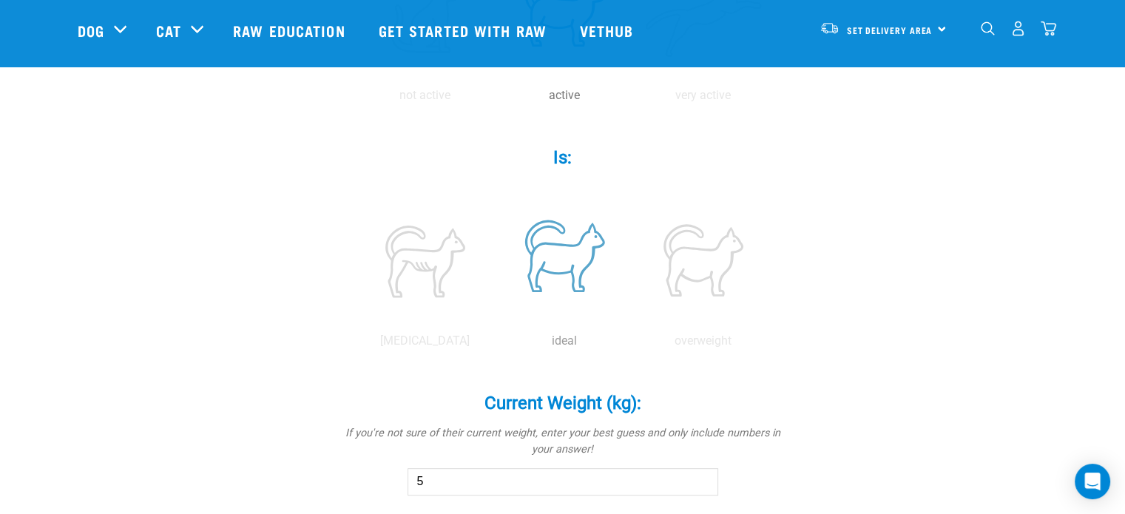
click at [571, 263] on label at bounding box center [564, 260] width 133 height 126
click at [495, 345] on input "radio" at bounding box center [495, 345] width 0 height 0
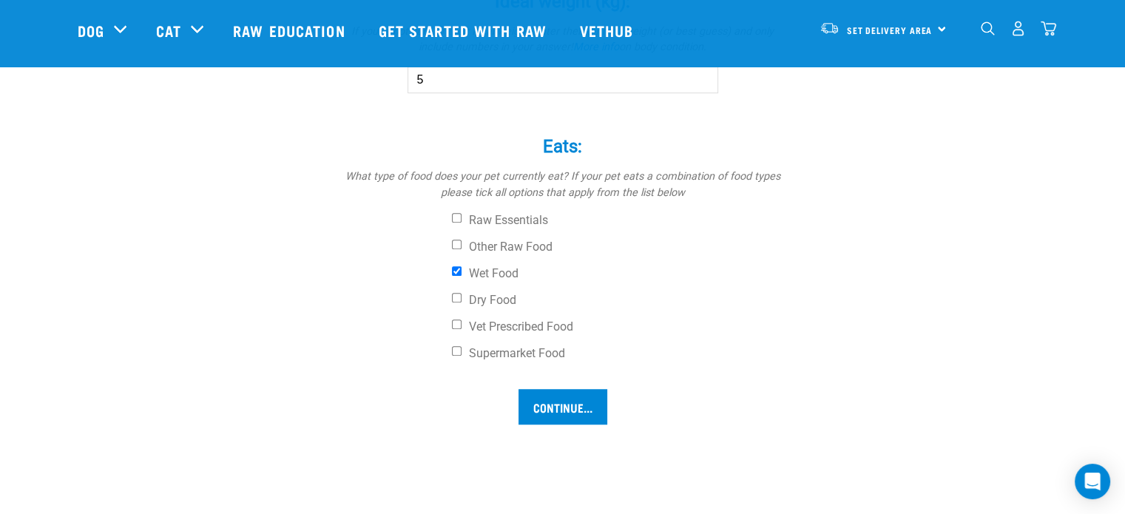
scroll to position [1043, 0]
click at [553, 410] on input "Continue..." at bounding box center [562, 405] width 89 height 35
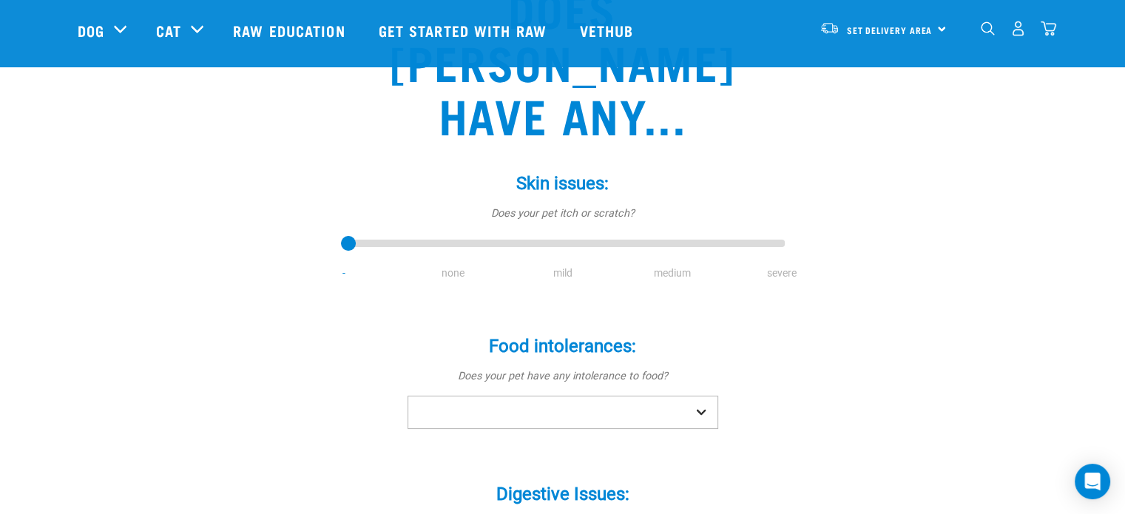
scroll to position [163, 0]
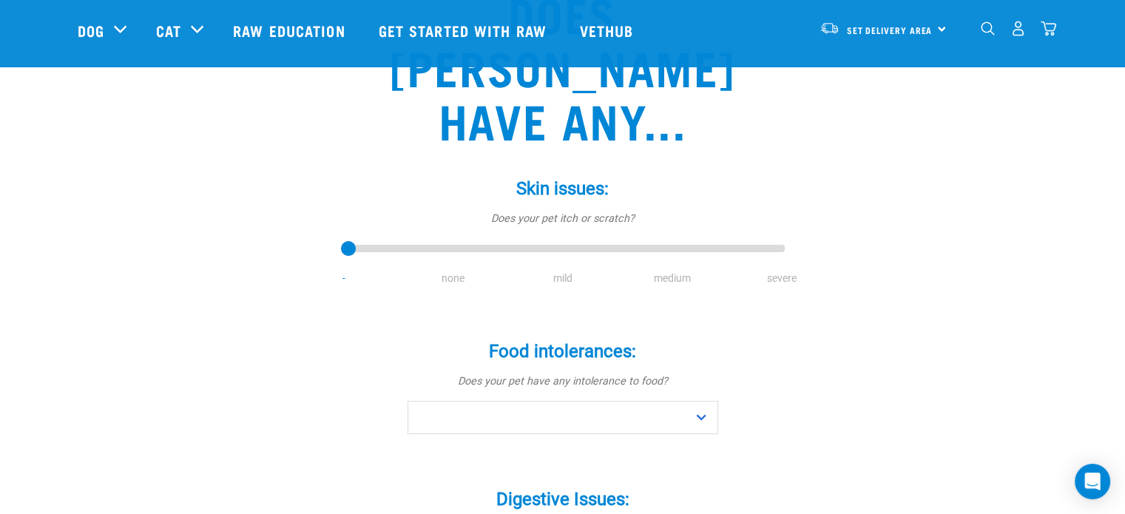
click at [567, 271] on li "mild" at bounding box center [562, 279] width 109 height 16
click at [562, 271] on li "mild" at bounding box center [562, 279] width 109 height 16
type input "2"
click at [560, 239] on input "range" at bounding box center [563, 249] width 444 height 21
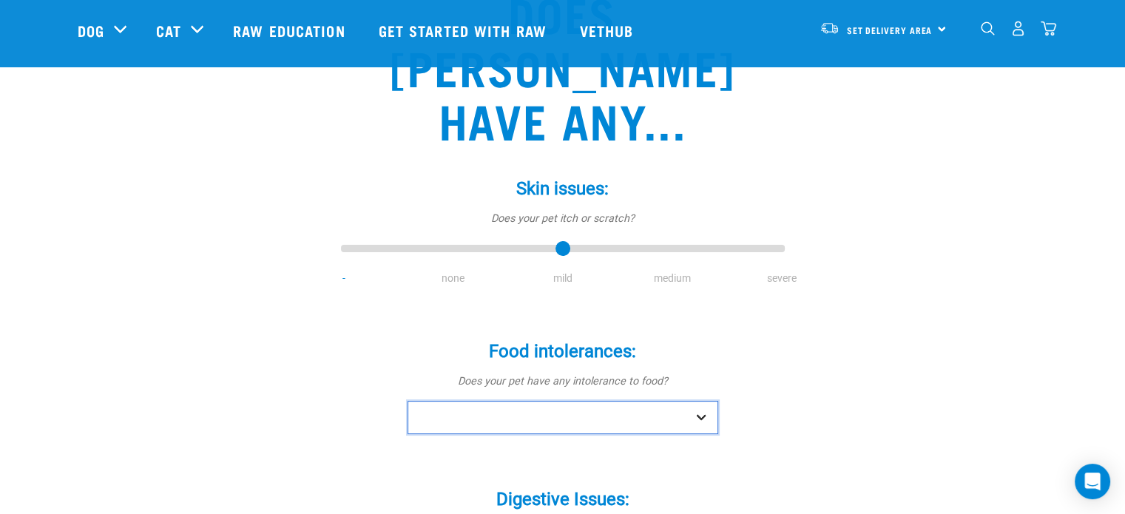
click at [618, 401] on select "No Yes" at bounding box center [562, 417] width 311 height 33
select select "no"
click at [407, 401] on select "No Yes" at bounding box center [562, 417] width 311 height 33
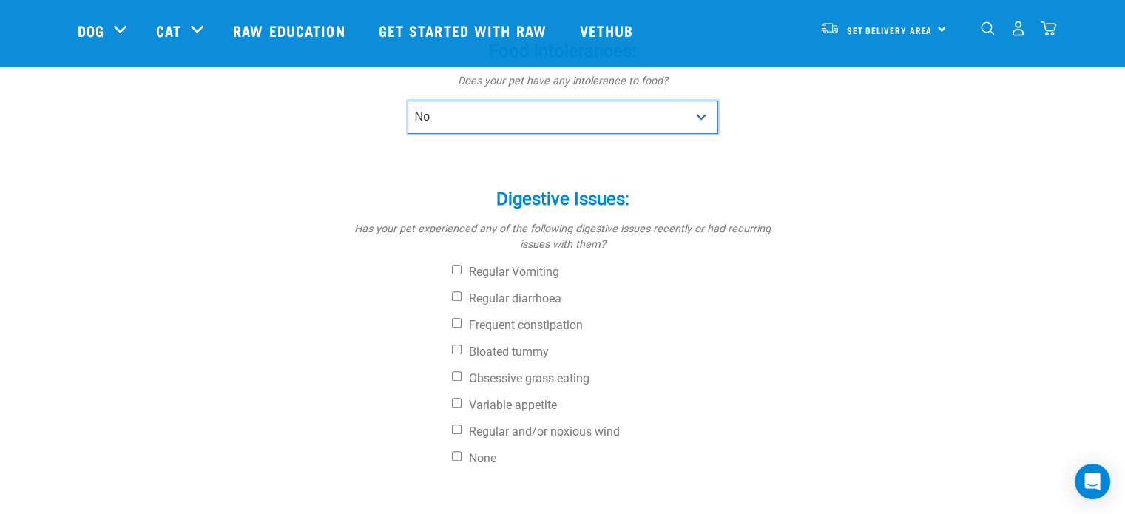
scroll to position [464, 0]
click at [492, 450] on label "None" at bounding box center [618, 457] width 333 height 15
click at [461, 450] on input "None" at bounding box center [457, 455] width 10 height 10
checkbox input "true"
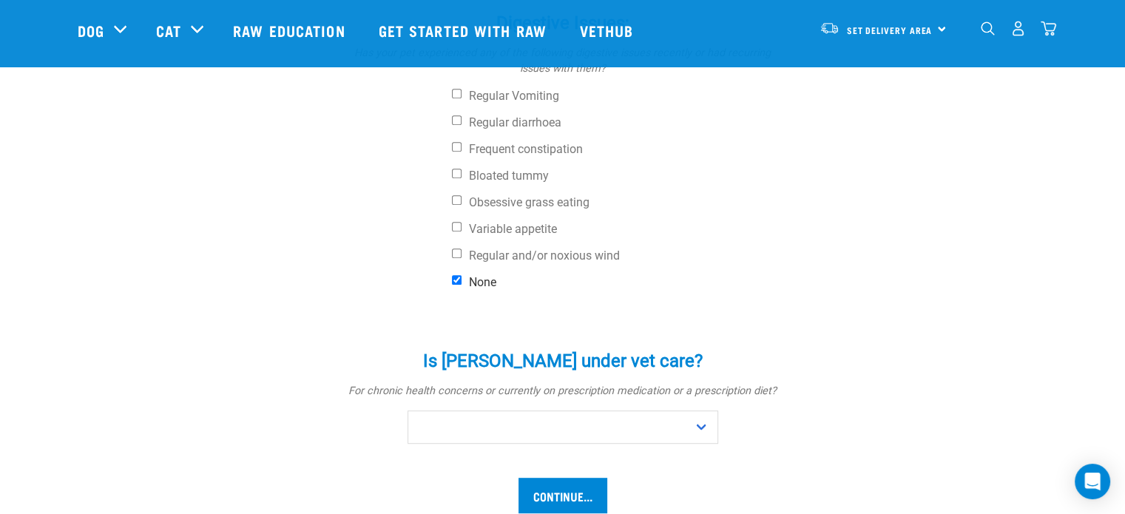
scroll to position [640, 0]
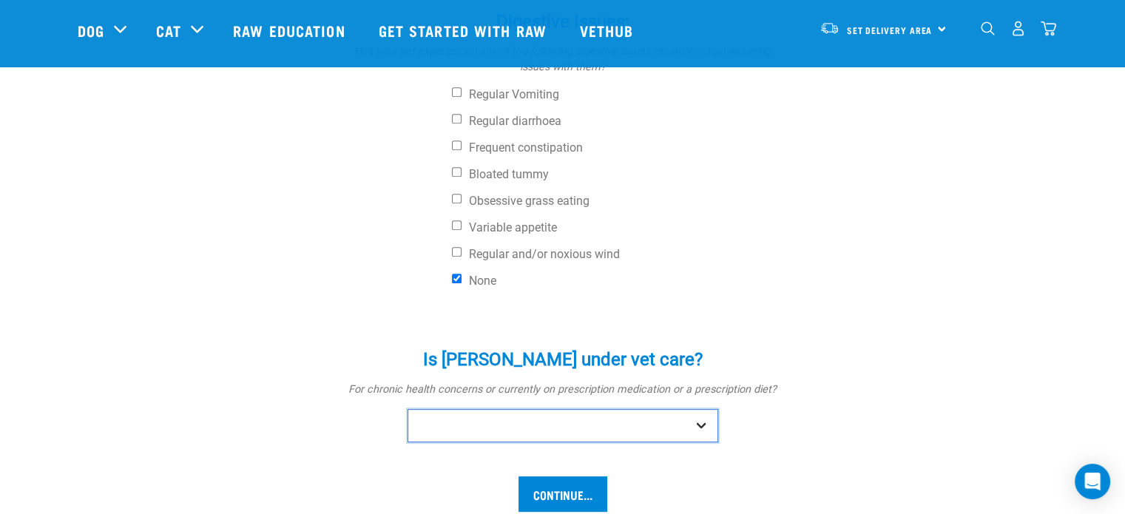
click at [507, 409] on select "No Yes" at bounding box center [562, 425] width 311 height 33
select select "no"
click at [407, 409] on select "No Yes" at bounding box center [562, 425] width 311 height 33
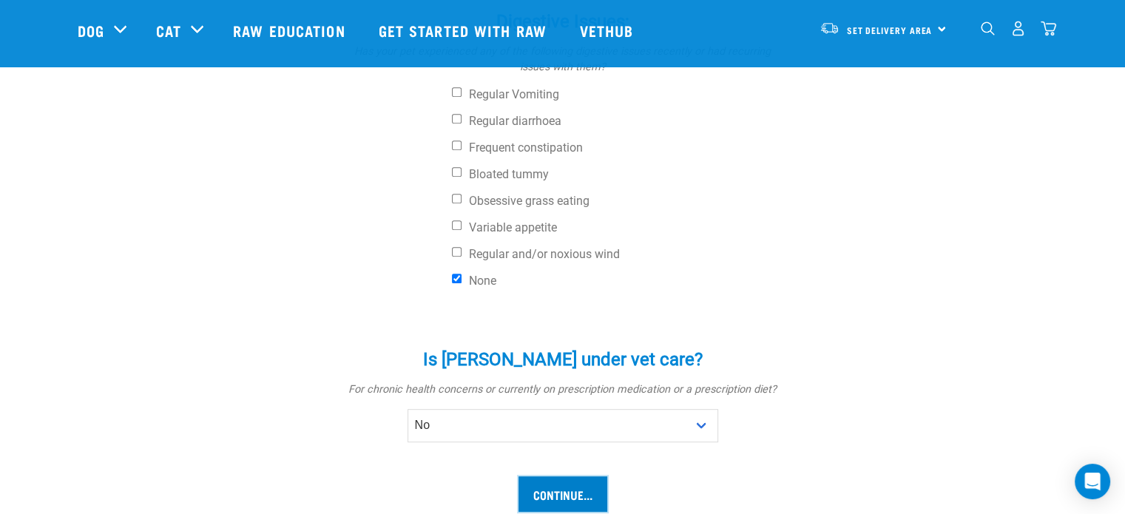
click at [561, 476] on input "Continue..." at bounding box center [562, 493] width 89 height 35
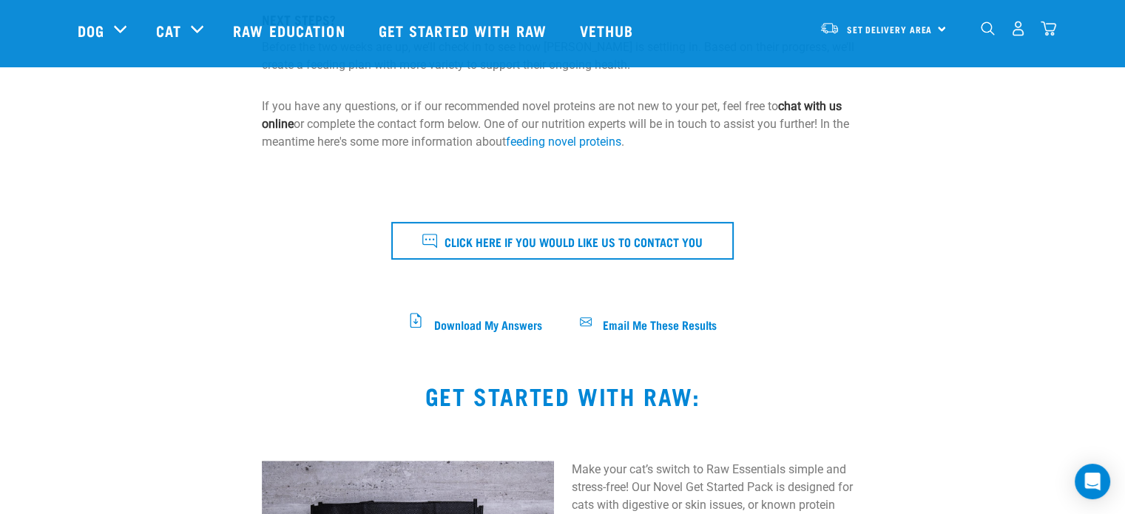
scroll to position [559, 0]
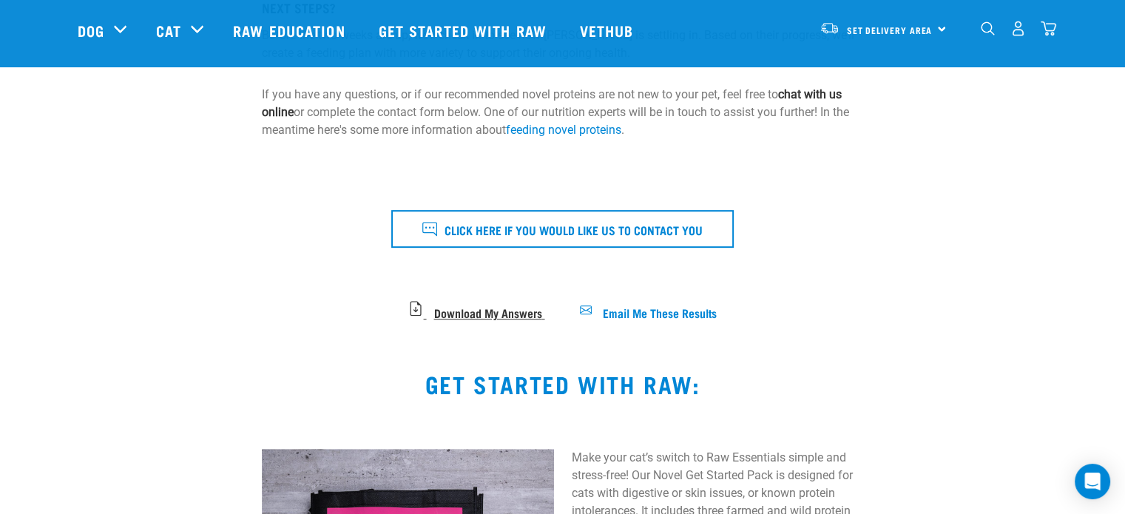
click at [466, 309] on span "Download My Answers" at bounding box center [487, 312] width 108 height 8
